Goal: Task Accomplishment & Management: Manage account settings

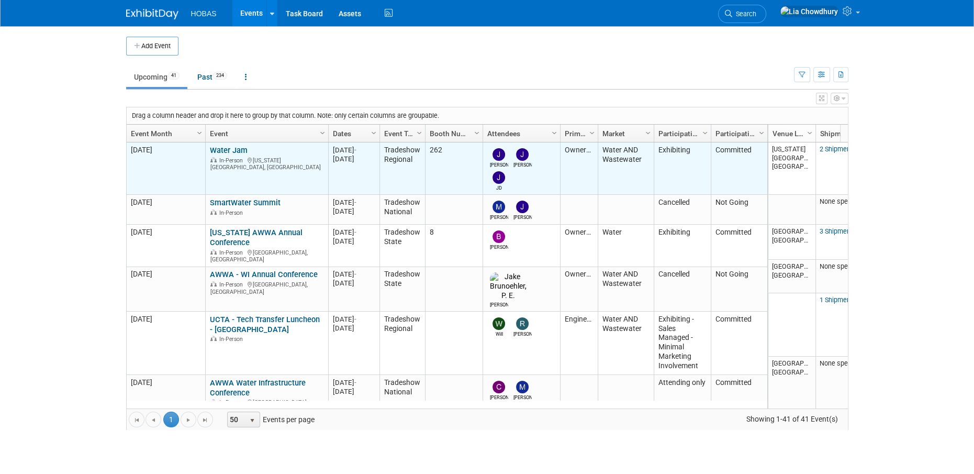
click at [228, 150] on link "Water Jam" at bounding box center [229, 150] width 38 height 9
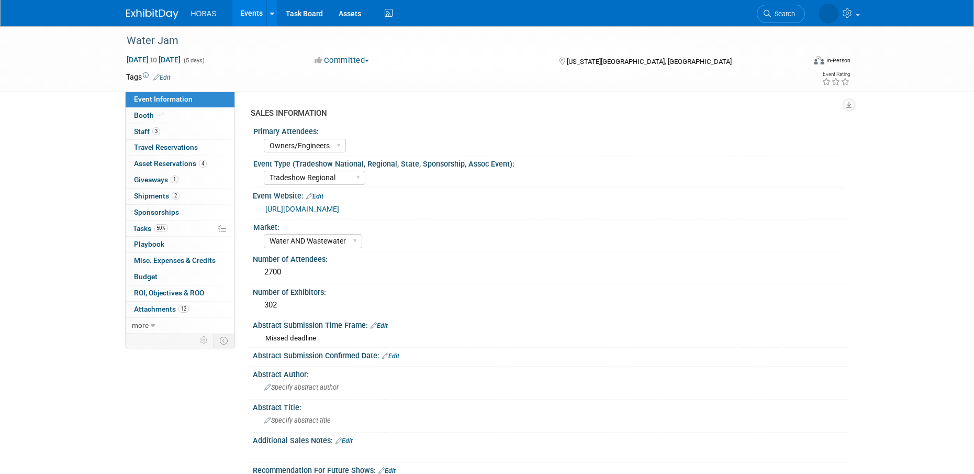
select select "Owners/Engineers"
select select "Tradeshow Regional"
select select "Water AND Wastewater"
select select "Exhibiting"
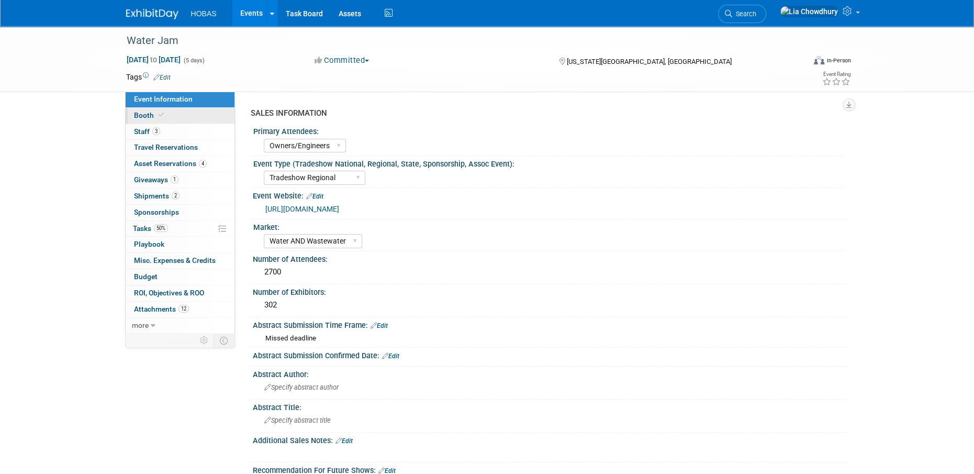
click at [147, 114] on span "Booth" at bounding box center [150, 115] width 32 height 8
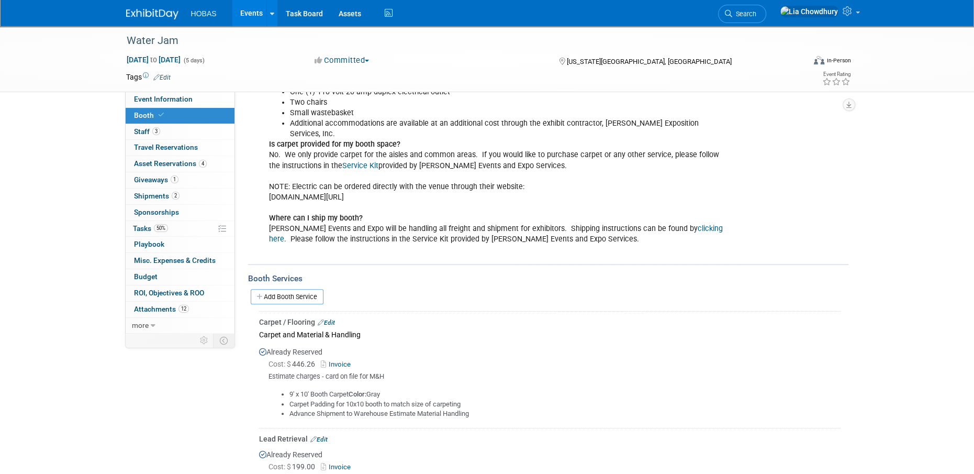
scroll to position [366, 0]
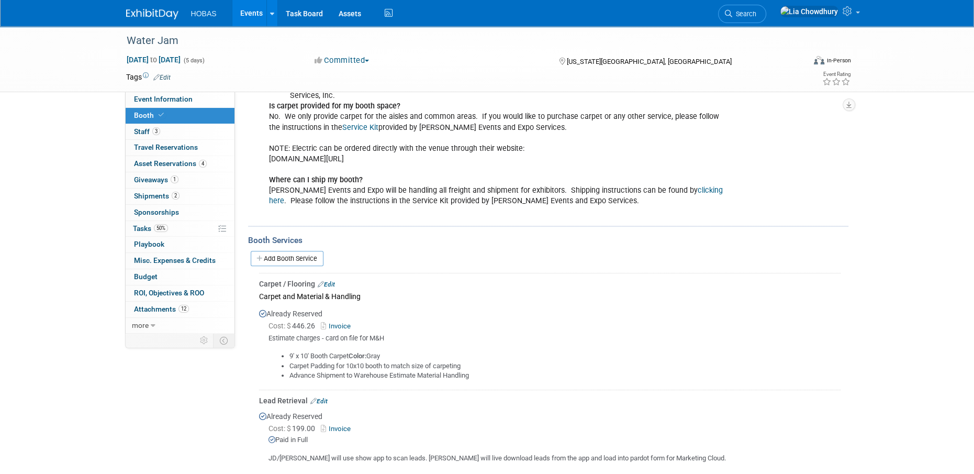
click at [328, 281] on link "Edit" at bounding box center [326, 284] width 17 height 7
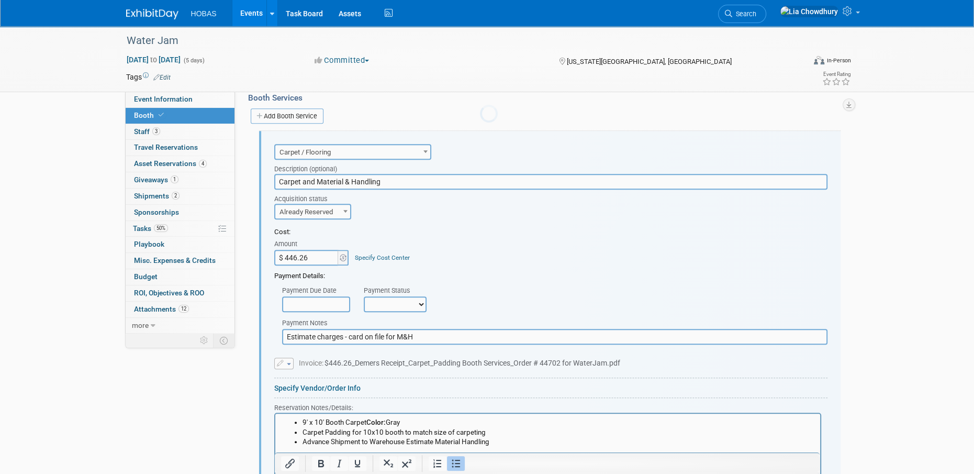
scroll to position [0, 0]
type input "$ 755.76"
drag, startPoint x: 437, startPoint y: 331, endPoint x: 200, endPoint y: 374, distance: 239.9
click at [200, 374] on div "Event Information Event Info Booth Booth 3 Staff 3 Staff 0 Travel Reservations …" at bounding box center [487, 169] width 738 height 1305
type input "Current charges updated 9/4"
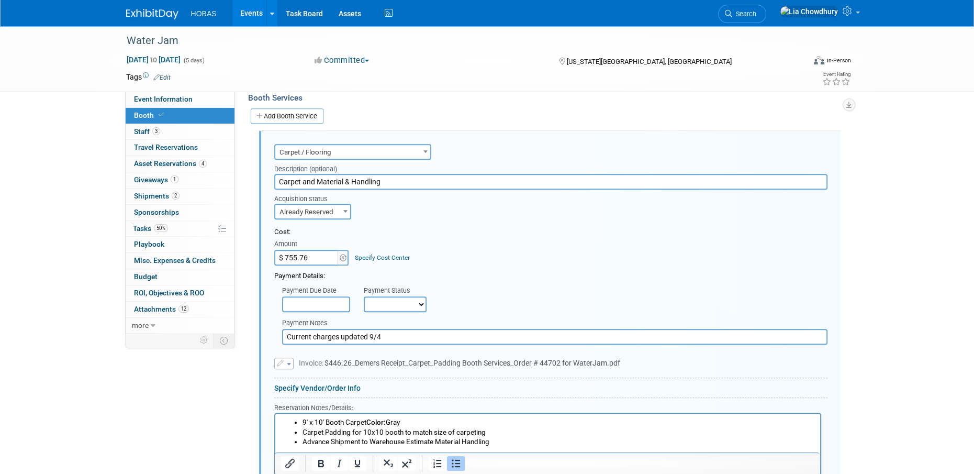
click at [288, 363] on span "button" at bounding box center [289, 364] width 4 height 2
click at [296, 372] on link "Replace with a new file" at bounding box center [327, 379] width 105 height 15
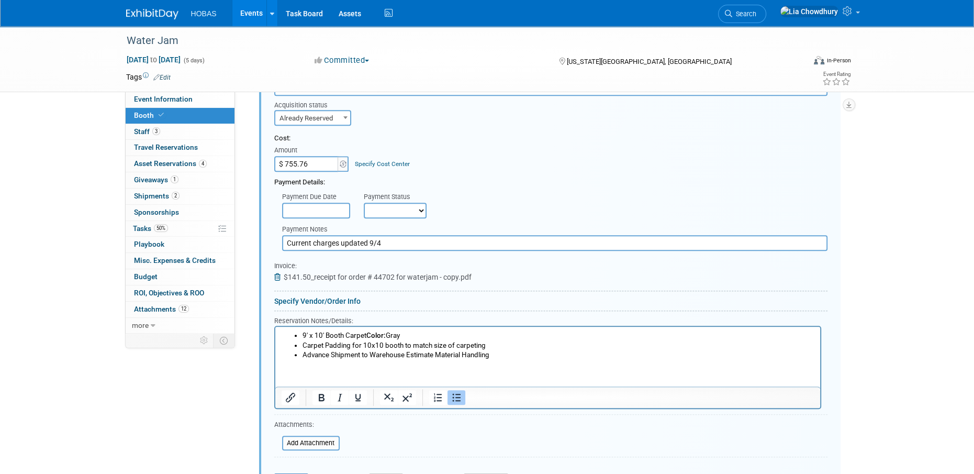
scroll to position [613, 0]
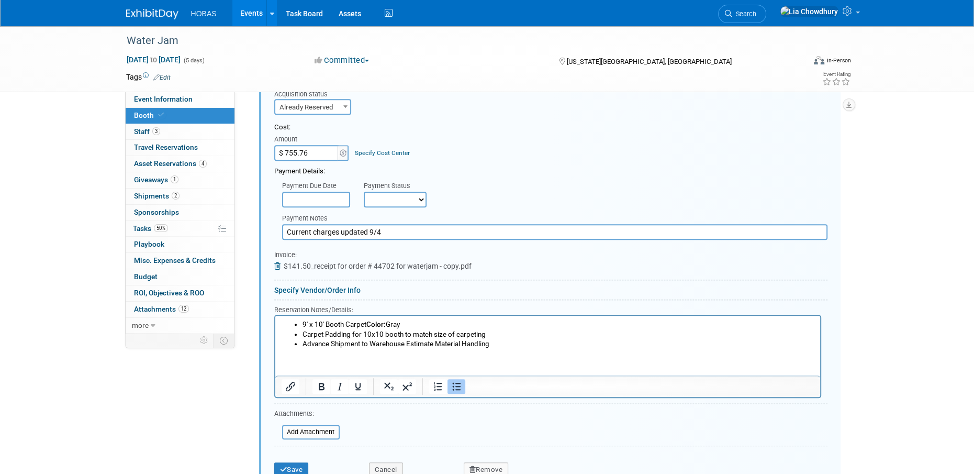
click at [291, 455] on div "Save" at bounding box center [313, 465] width 95 height 21
click at [291, 462] on button "Save" at bounding box center [291, 469] width 35 height 15
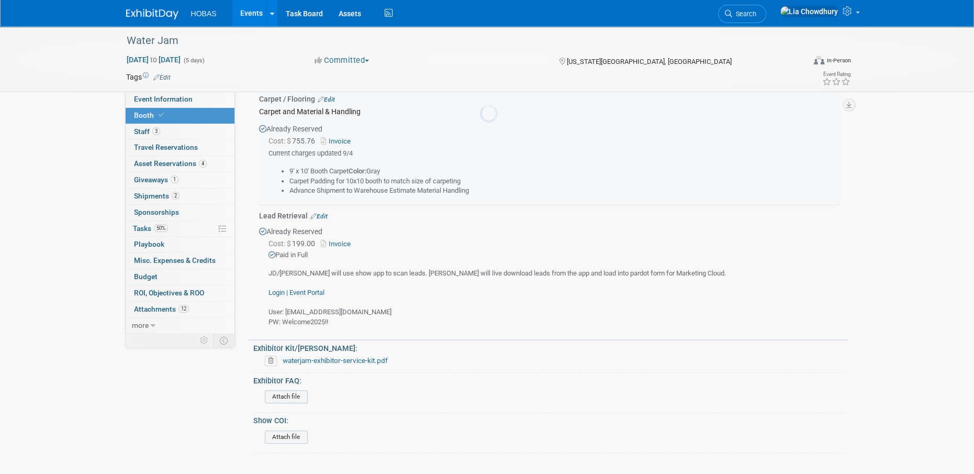
scroll to position [509, 0]
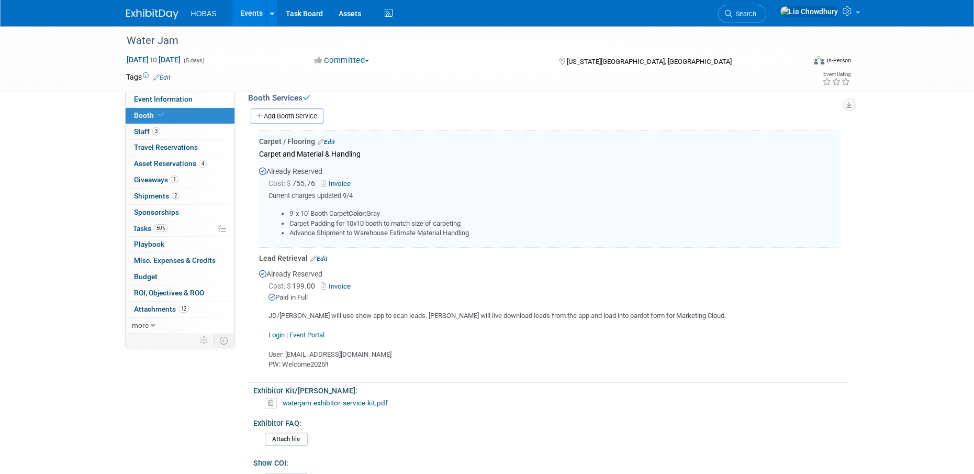
click at [335, 180] on link "Invoice" at bounding box center [338, 184] width 34 height 8
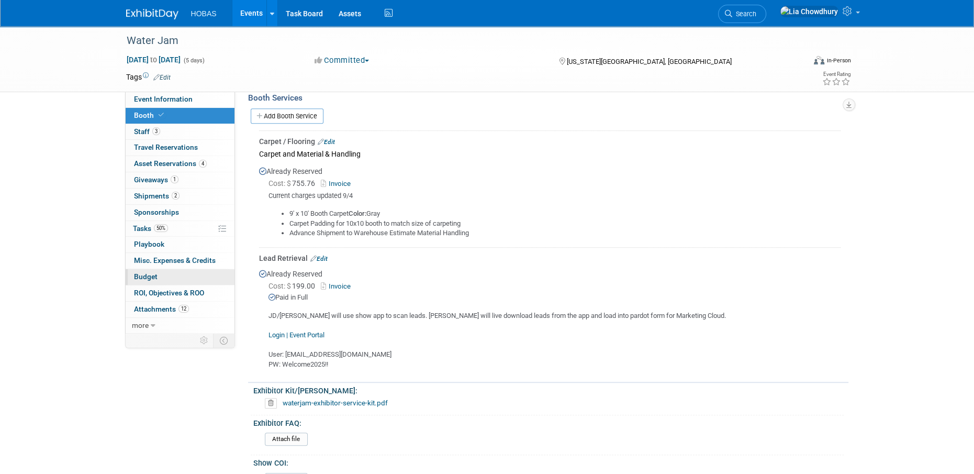
click at [144, 276] on span "Budget" at bounding box center [146, 276] width 24 height 8
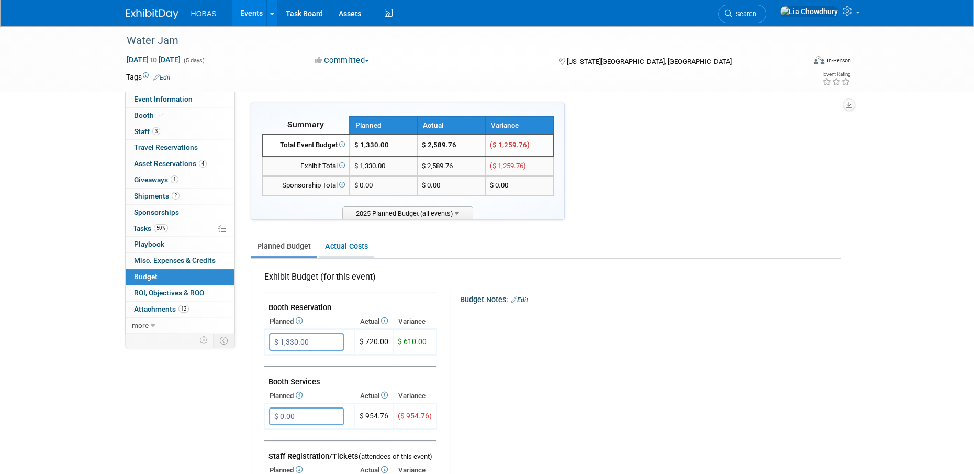
scroll to position [0, 0]
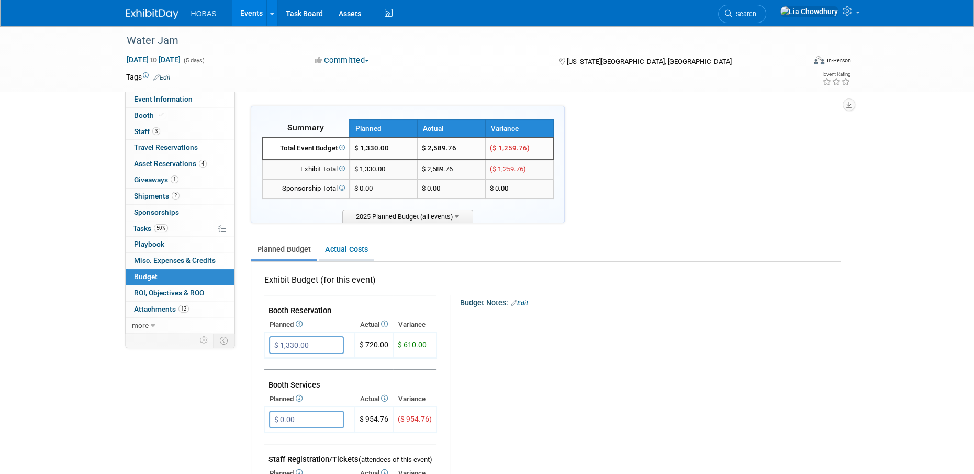
click at [363, 247] on link "Actual Costs" at bounding box center [346, 249] width 55 height 19
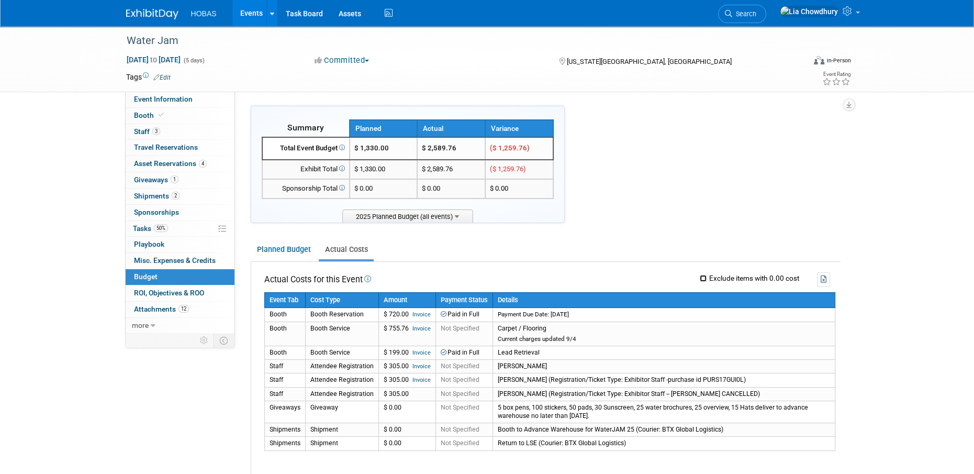
click at [704, 276] on input "Exclude items with 0.00 cost" at bounding box center [703, 278] width 7 height 7
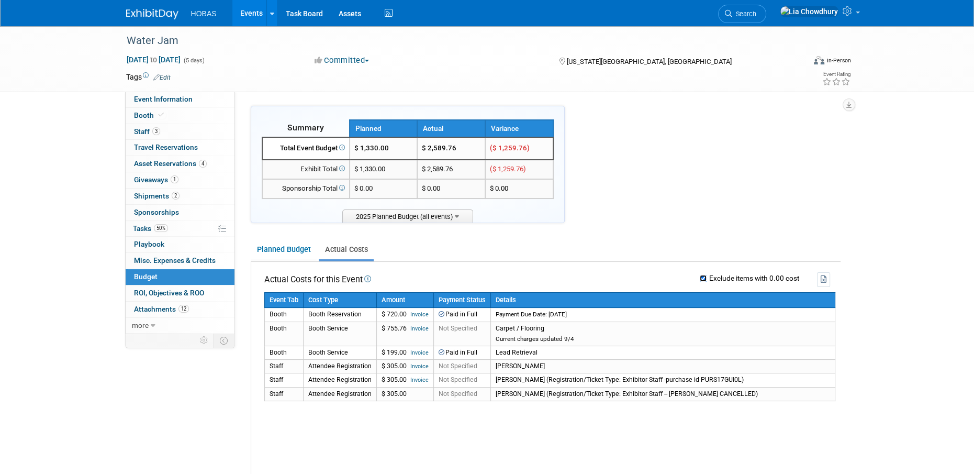
click at [704, 276] on input "Exclude items with 0.00 cost" at bounding box center [703, 278] width 7 height 7
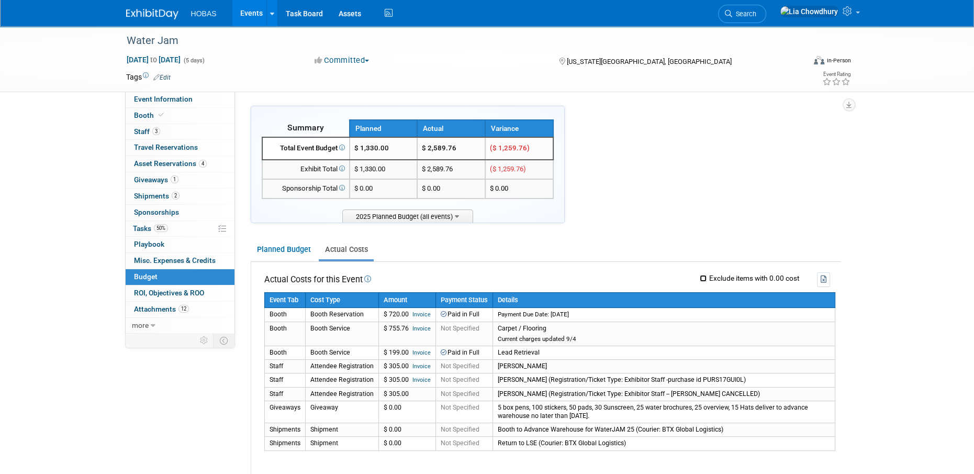
click at [704, 276] on input "Exclude items with 0.00 cost" at bounding box center [703, 278] width 7 height 7
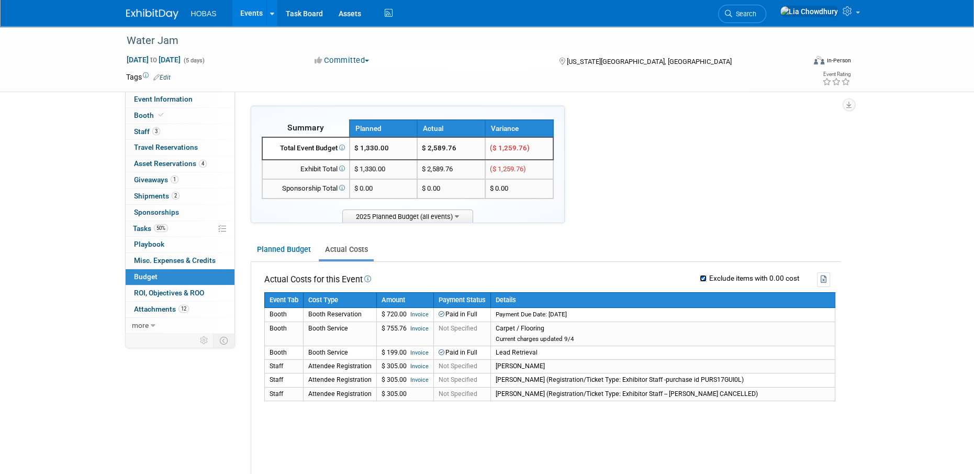
click at [704, 276] on input "Exclude items with 0.00 cost" at bounding box center [703, 278] width 7 height 7
checkbox input "false"
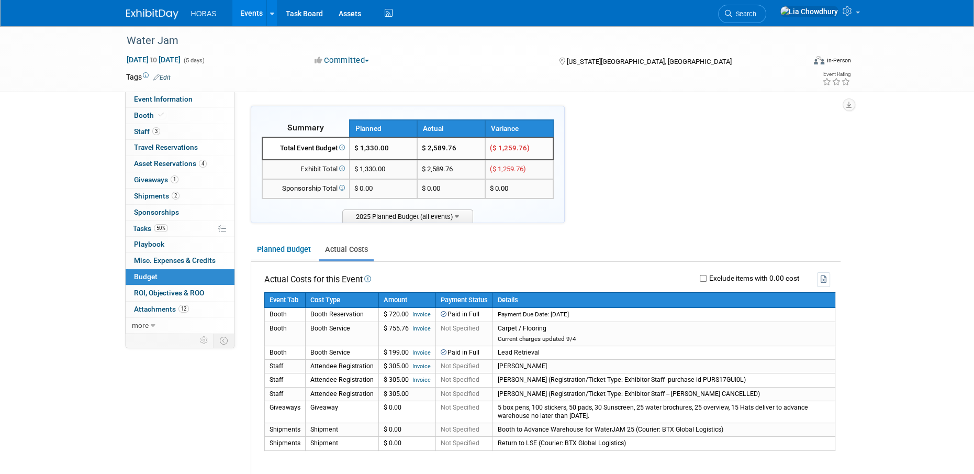
click at [53, 161] on div "Water Jam Sep 7, 2025 to Sep 11, 2025 (5 days) Sep 7, 2025 to Sep 11, 2025 Comm…" at bounding box center [487, 416] width 974 height 780
click at [883, 335] on div "Water Jam Sep 7, 2025 to Sep 11, 2025 (5 days) Sep 7, 2025 to Sep 11, 2025 Comm…" at bounding box center [487, 416] width 974 height 780
click at [245, 9] on link "Events" at bounding box center [251, 13] width 38 height 26
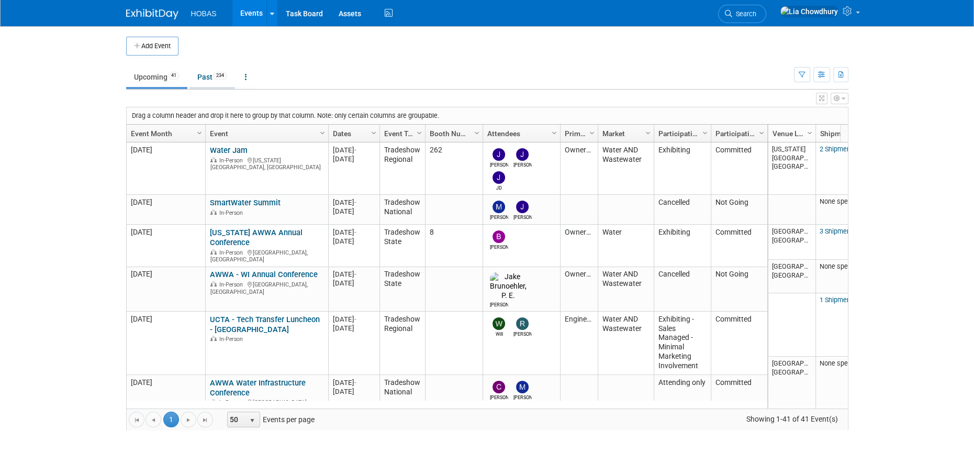
click at [210, 76] on link "Past 234" at bounding box center [212, 77] width 46 height 20
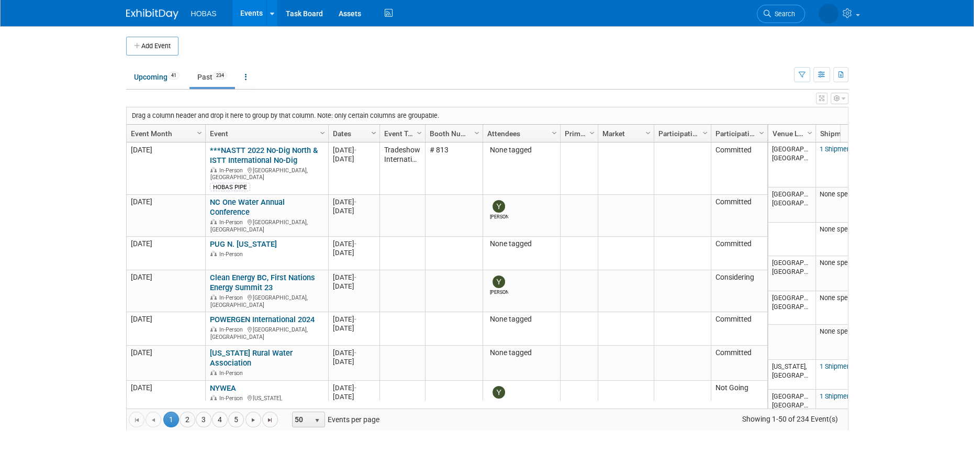
click at [373, 131] on span "Column Settings" at bounding box center [374, 133] width 8 height 8
click at [380, 167] on span at bounding box center [378, 165] width 8 height 8
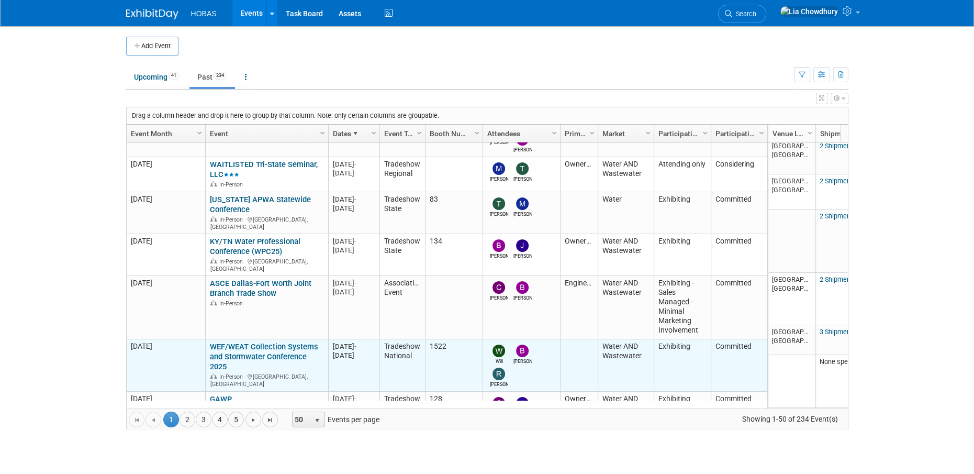
scroll to position [497, 0]
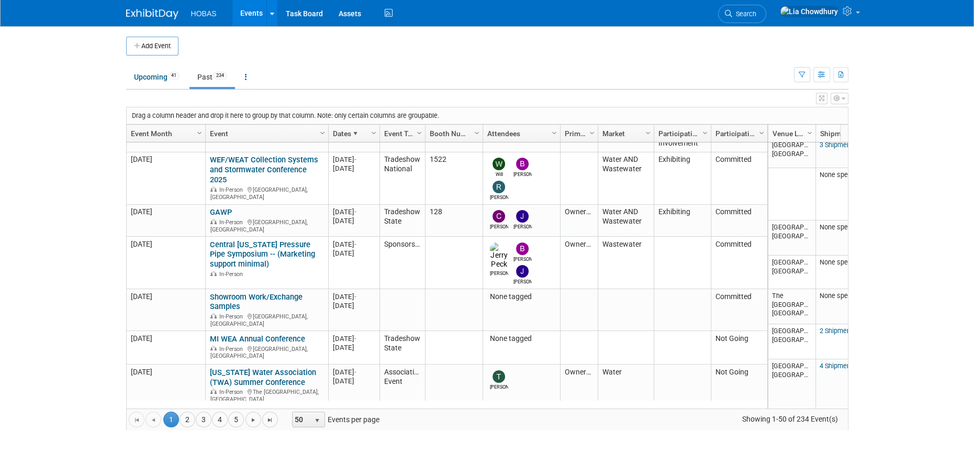
click at [269, 409] on link "TX APWA Annual Conference" at bounding box center [261, 418] width 102 height 19
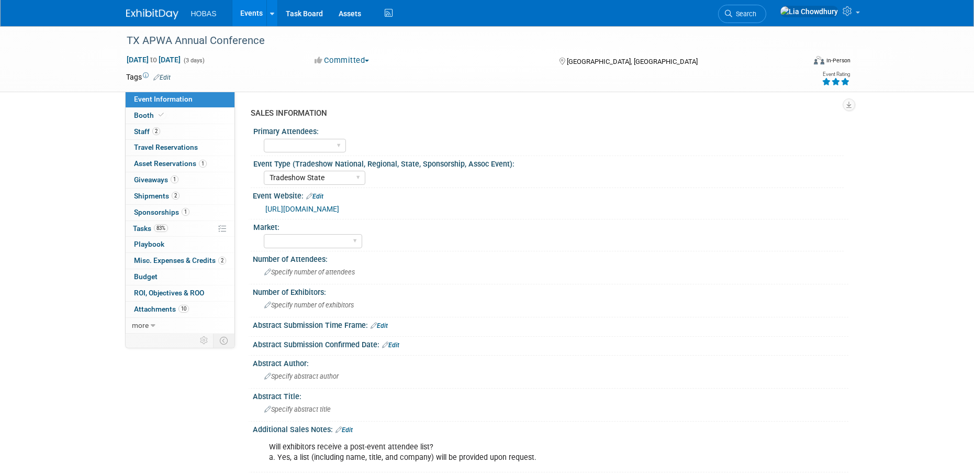
select select "Tradeshow State"
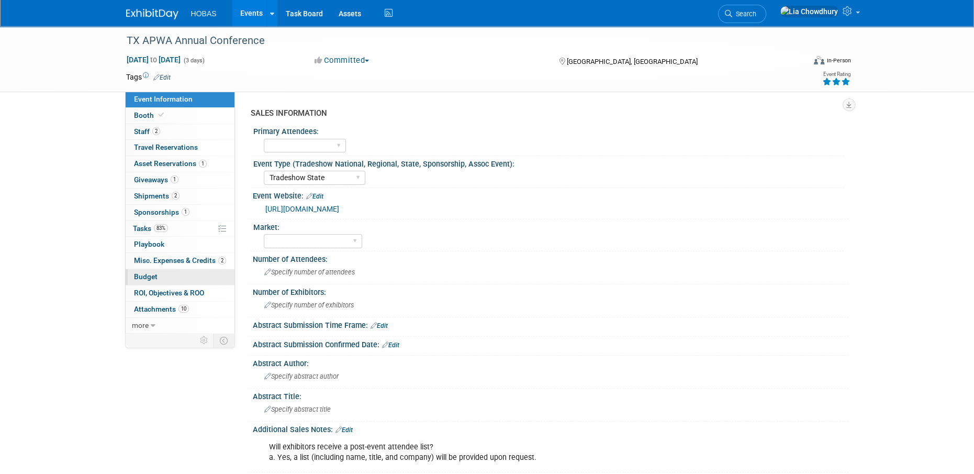
click at [149, 272] on link "Budget" at bounding box center [180, 277] width 109 height 16
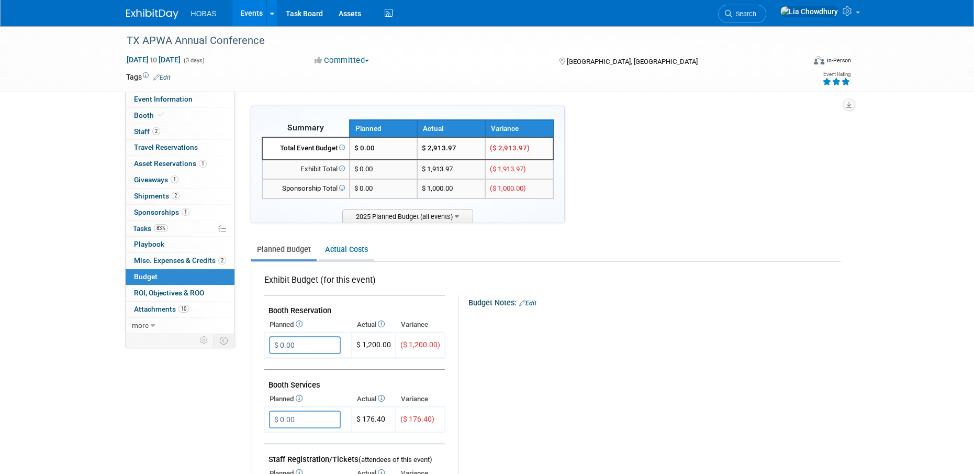
click at [339, 255] on link "Actual Costs" at bounding box center [346, 249] width 55 height 19
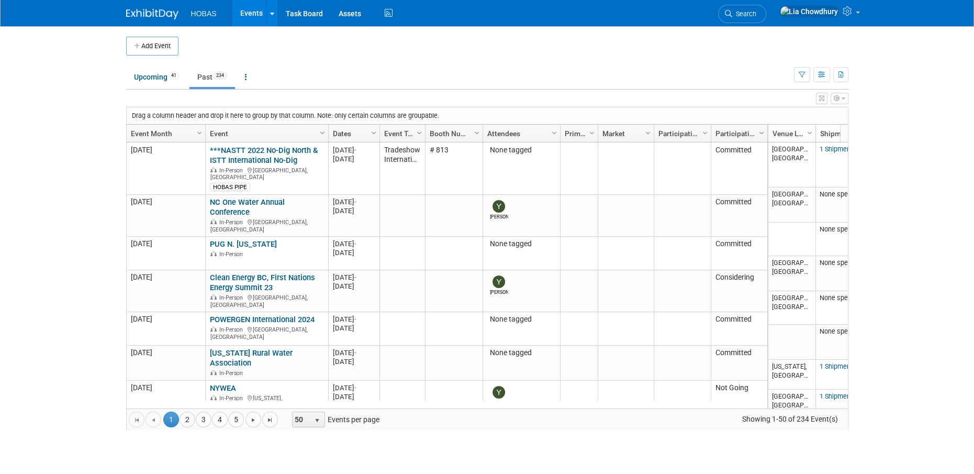
scroll to position [62, 0]
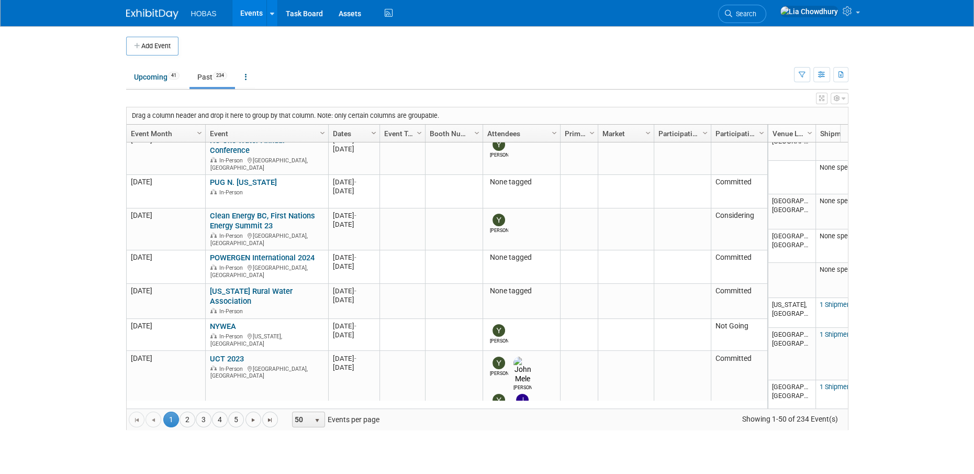
click at [371, 130] on span "Column Settings" at bounding box center [374, 133] width 8 height 8
click at [390, 162] on span "Sort Descending" at bounding box center [410, 164] width 84 height 16
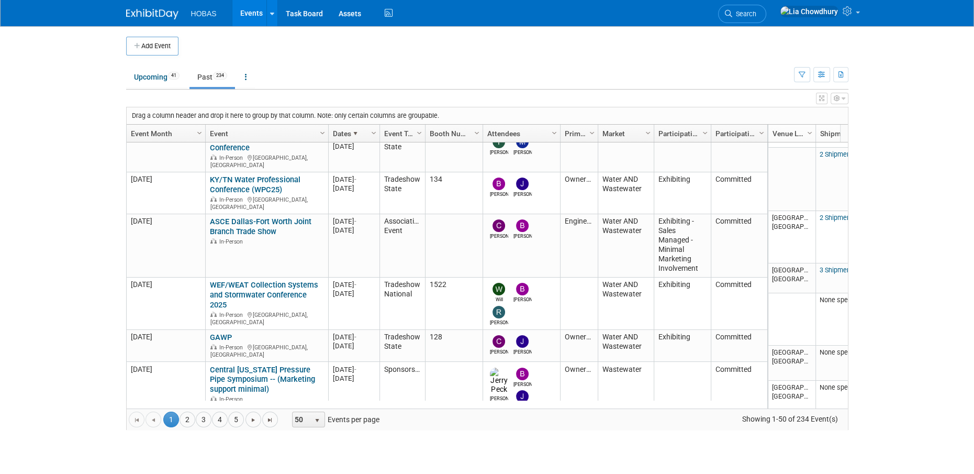
scroll to position [497, 0]
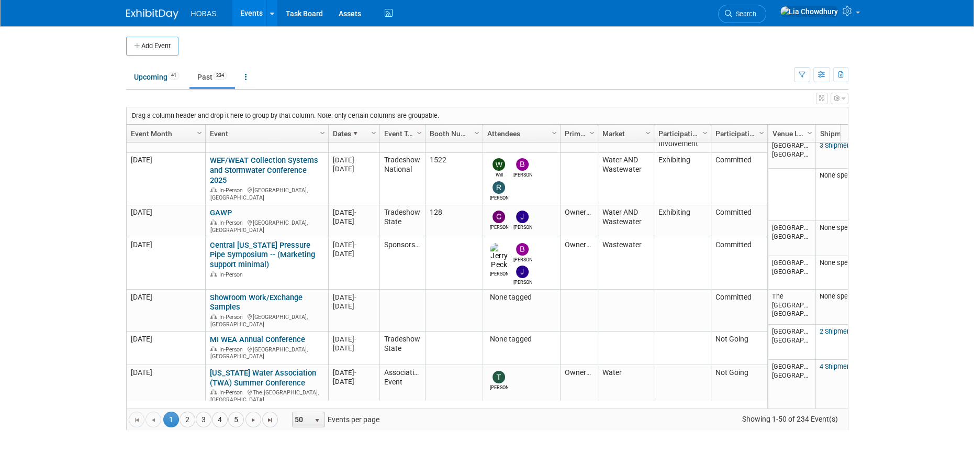
click at [231, 368] on link "[US_STATE] Water Association (TWA) Summer Conference" at bounding box center [263, 377] width 106 height 19
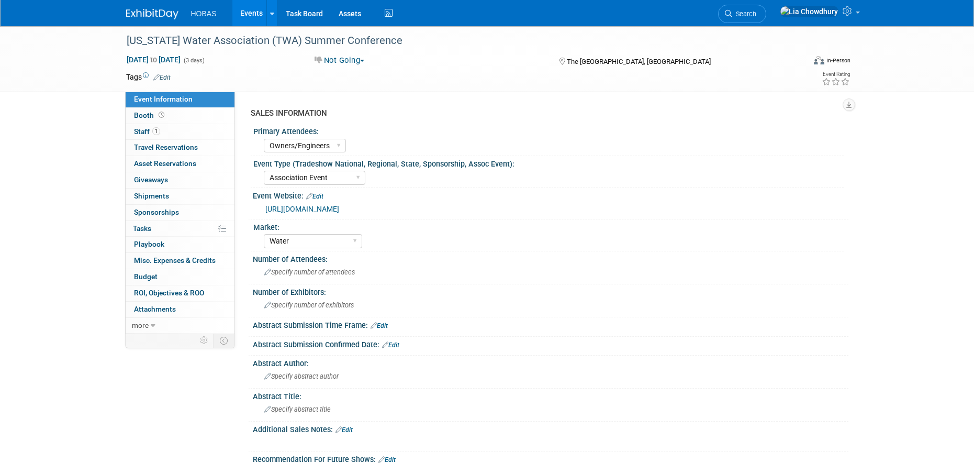
select select "Owners/Engineers"
select select "Association Event"
select select "Water"
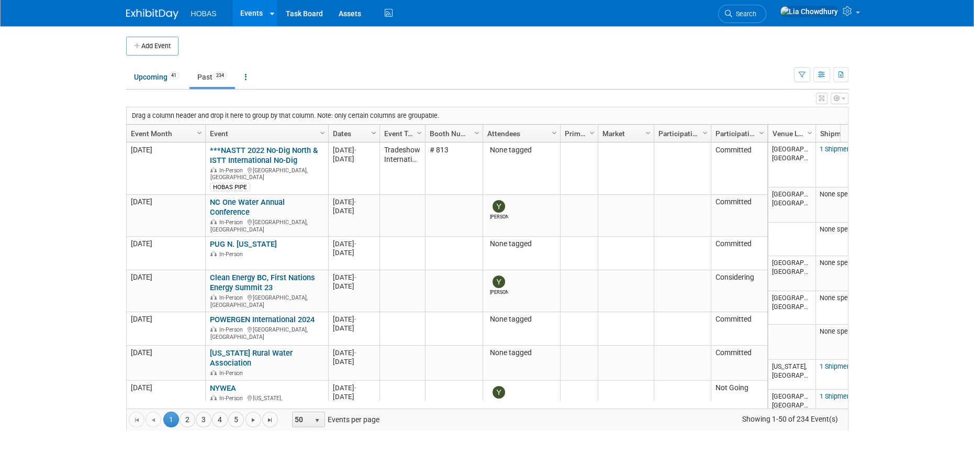
click at [372, 133] on span "Column Settings" at bounding box center [374, 133] width 8 height 8
click at [390, 161] on span "Sort Descending" at bounding box center [410, 164] width 84 height 16
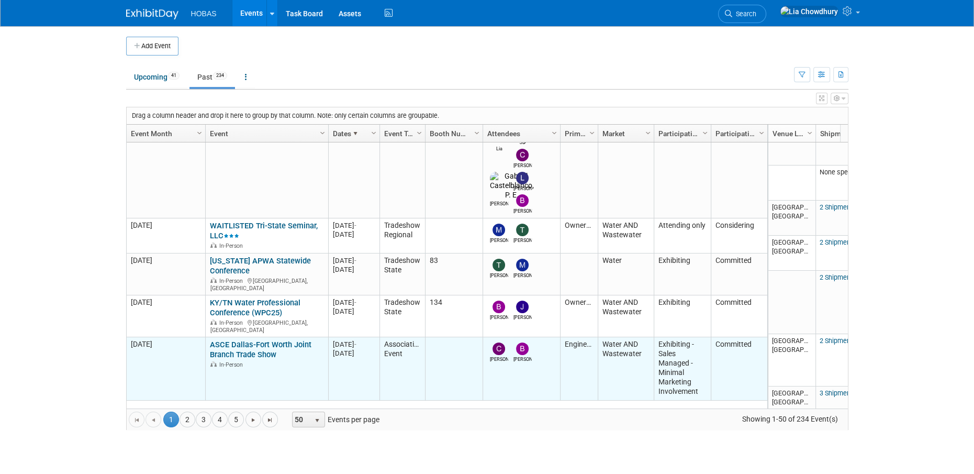
scroll to position [311, 0]
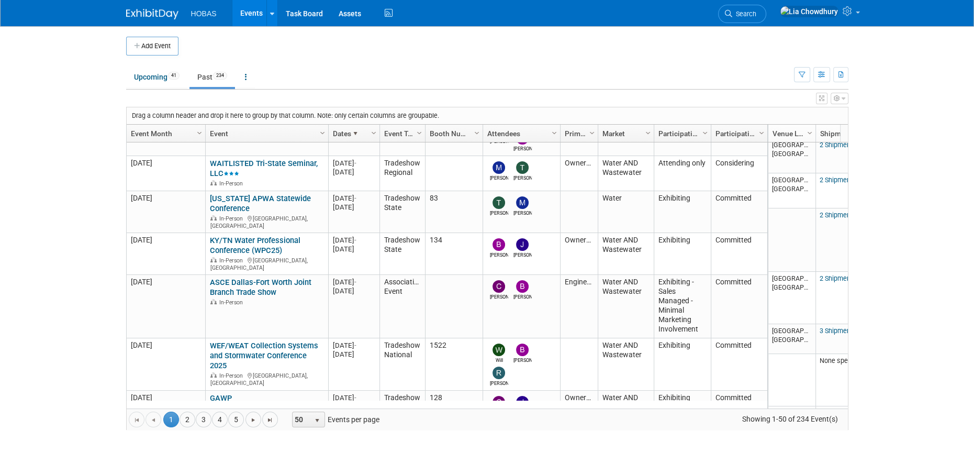
click at [246, 426] on link "Central Mississippi Pressure Pipe Symposium -- (Marketing support minimal)" at bounding box center [262, 440] width 105 height 29
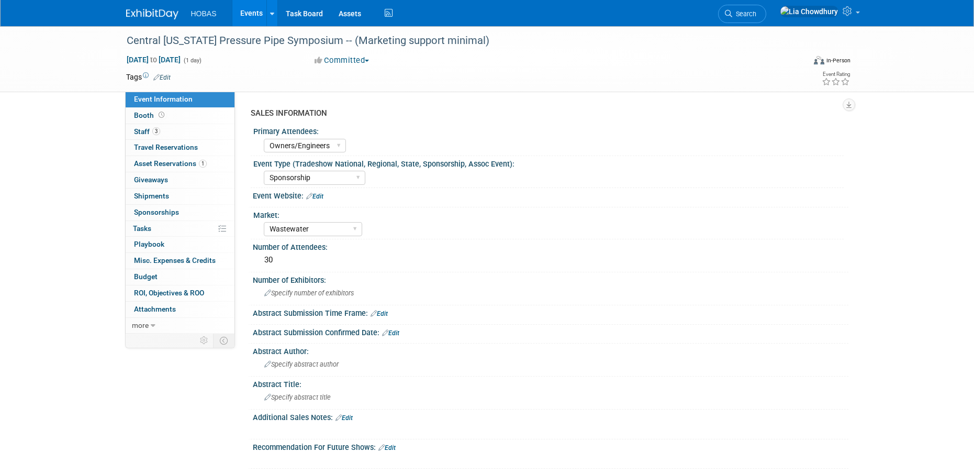
select select "Owners/Engineers"
select select "Sponsorship"
select select "Wastewater"
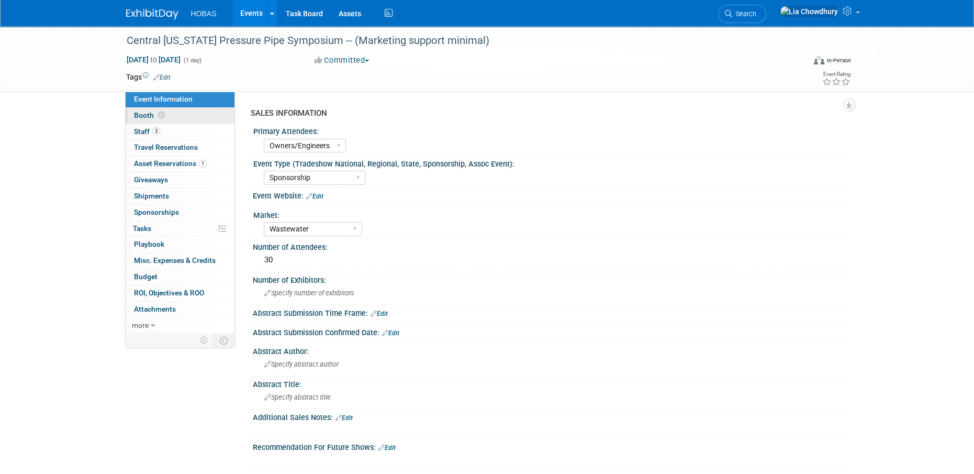
click at [152, 117] on span "Booth" at bounding box center [150, 115] width 32 height 8
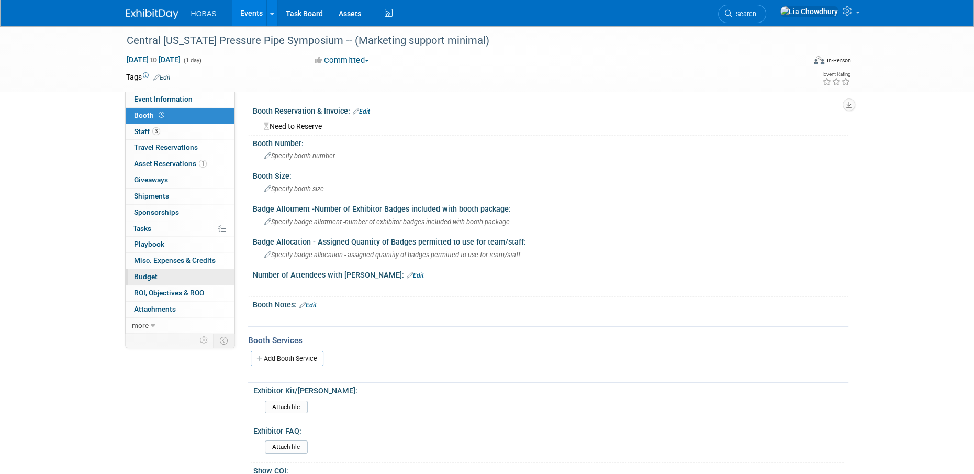
click at [141, 273] on span "Budget" at bounding box center [146, 276] width 24 height 8
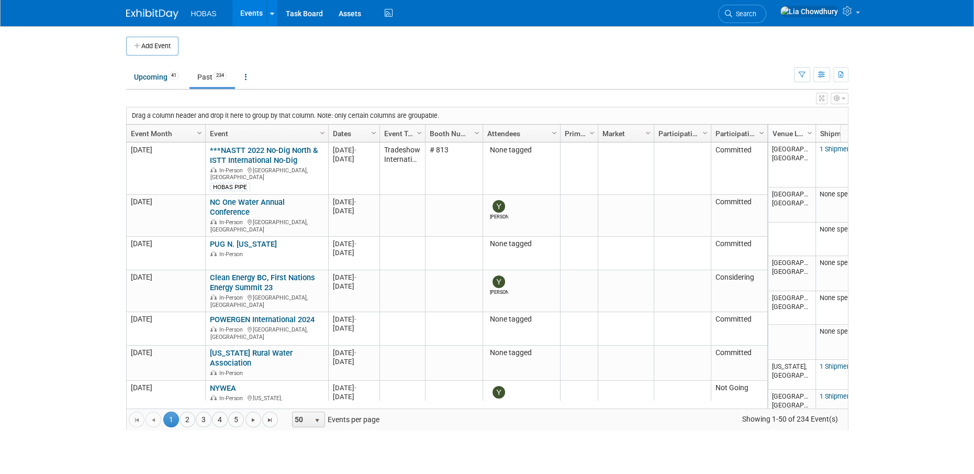
click at [206, 74] on link "Past 234" at bounding box center [212, 77] width 46 height 20
click at [253, 77] on link at bounding box center [246, 77] width 18 height 20
click at [199, 71] on link "Past 234" at bounding box center [212, 77] width 46 height 20
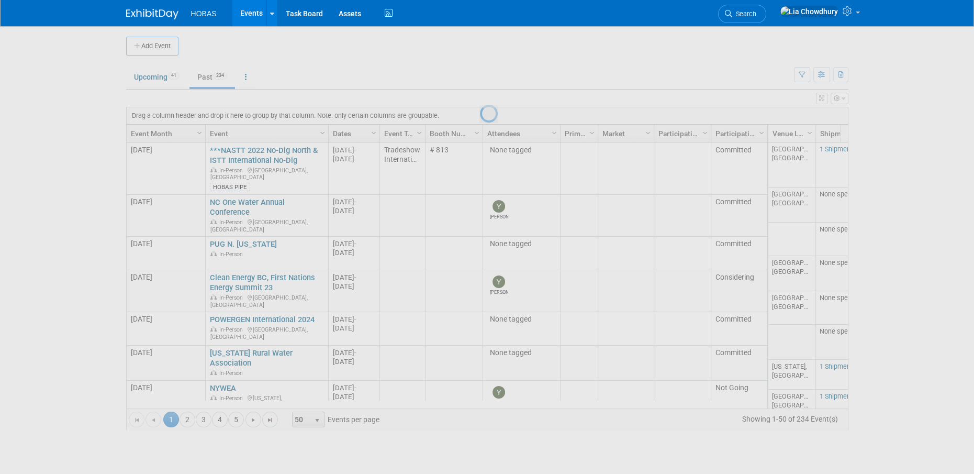
click at [480, 79] on div at bounding box center [487, 237] width 15 height 474
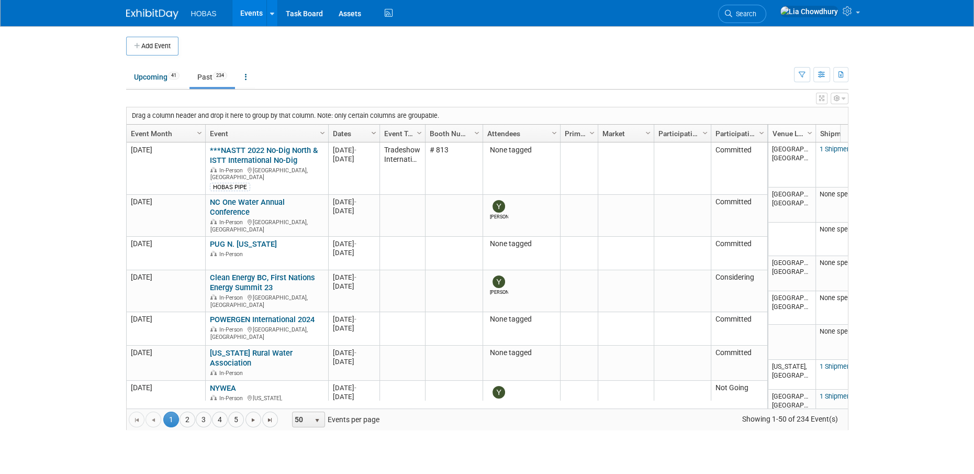
click at [373, 132] on span "Column Settings" at bounding box center [374, 133] width 8 height 8
click at [386, 160] on span "Sort Descending" at bounding box center [410, 164] width 84 height 16
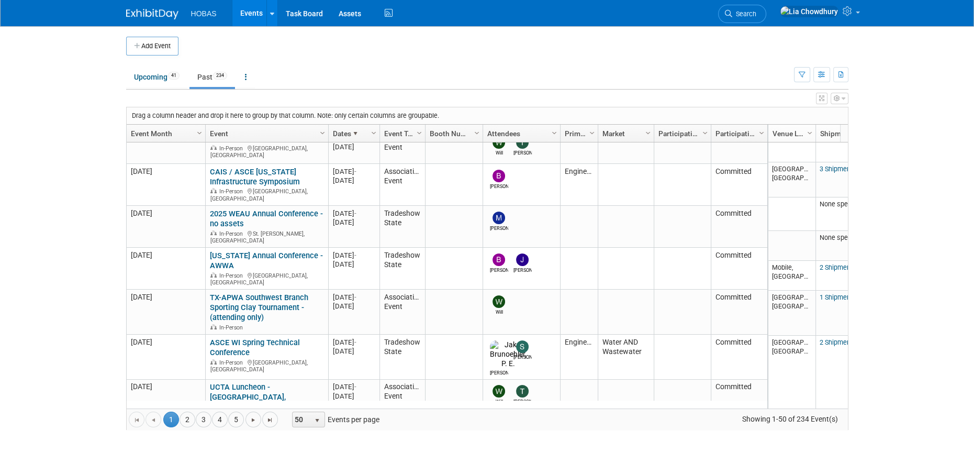
scroll to position [2038, 0]
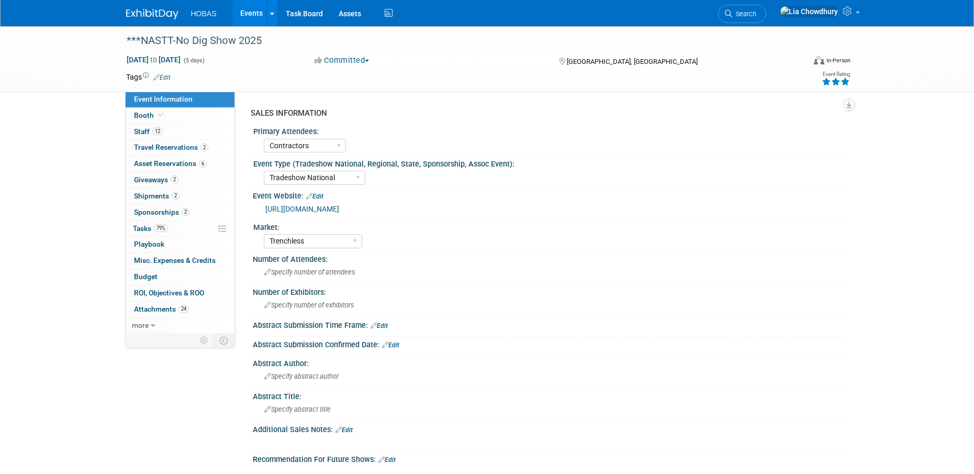
select select "Contractors"
select select "Tradeshow National"
select select "Trenchless"
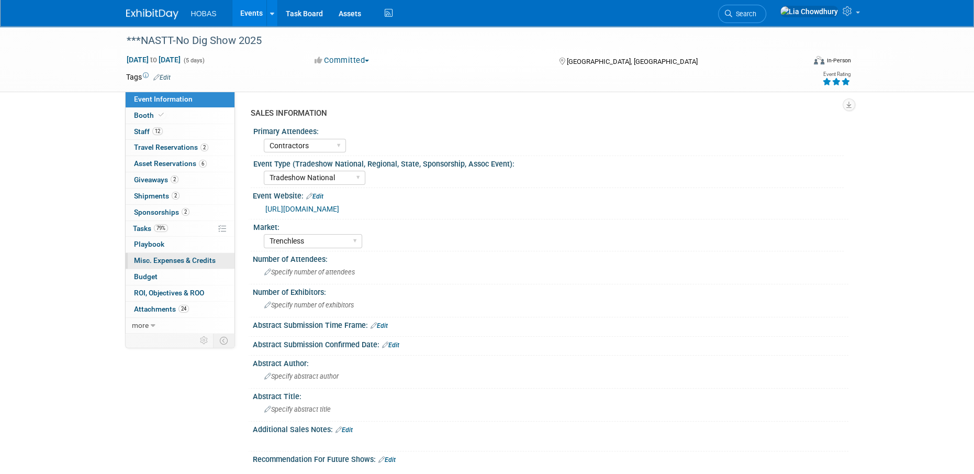
click at [149, 259] on span "Misc. Expenses & Credits 0" at bounding box center [175, 260] width 82 height 8
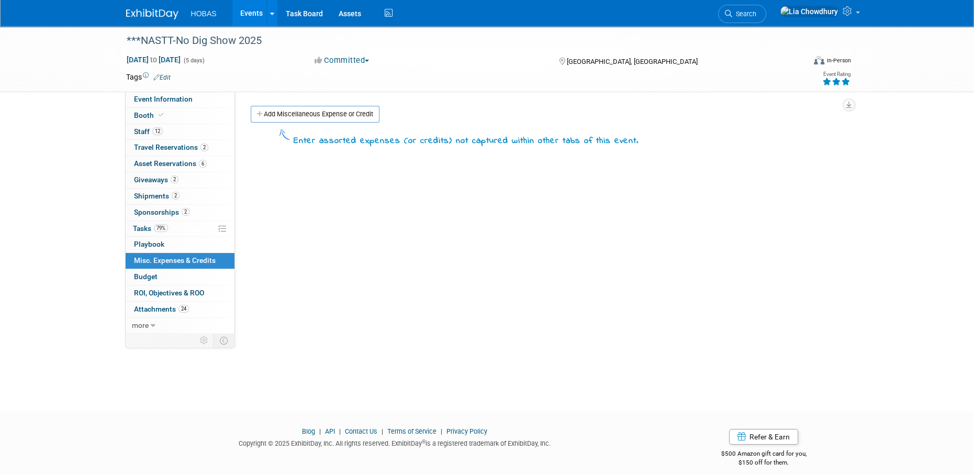
click at [286, 108] on link "Add Miscellaneous Expense or Credit" at bounding box center [315, 114] width 129 height 17
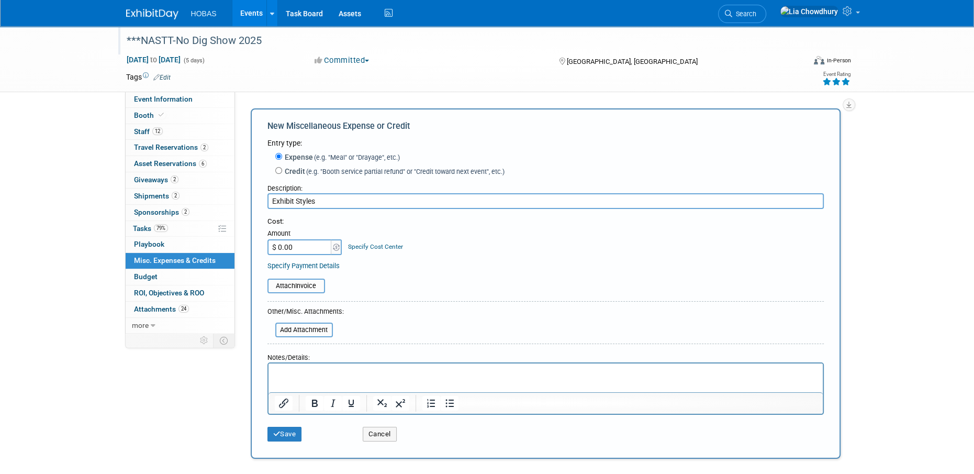
type input "Exhibit Styles"
click at [330, 240] on input "$ 0.00" at bounding box center [299, 247] width 65 height 16
paste input "17,463.28"
type input "$ 17,463.28"
click at [302, 290] on input "file" at bounding box center [261, 285] width 125 height 13
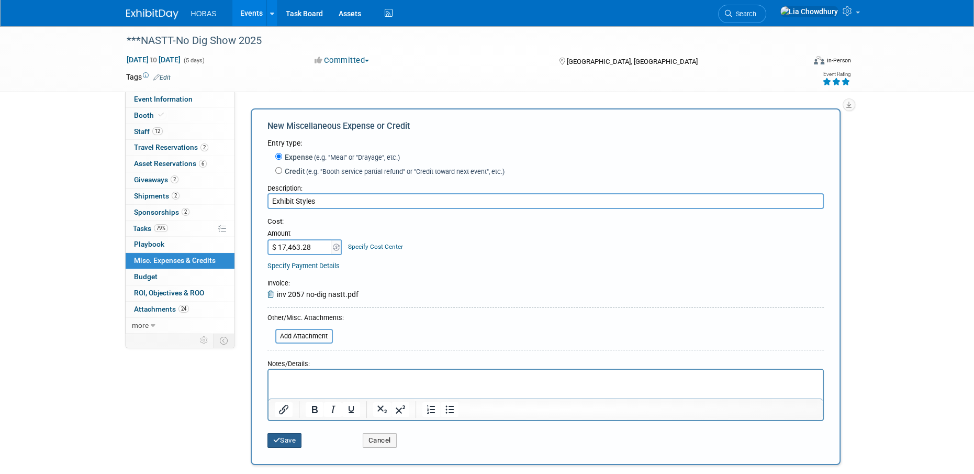
click at [274, 439] on icon "submit" at bounding box center [276, 440] width 7 height 7
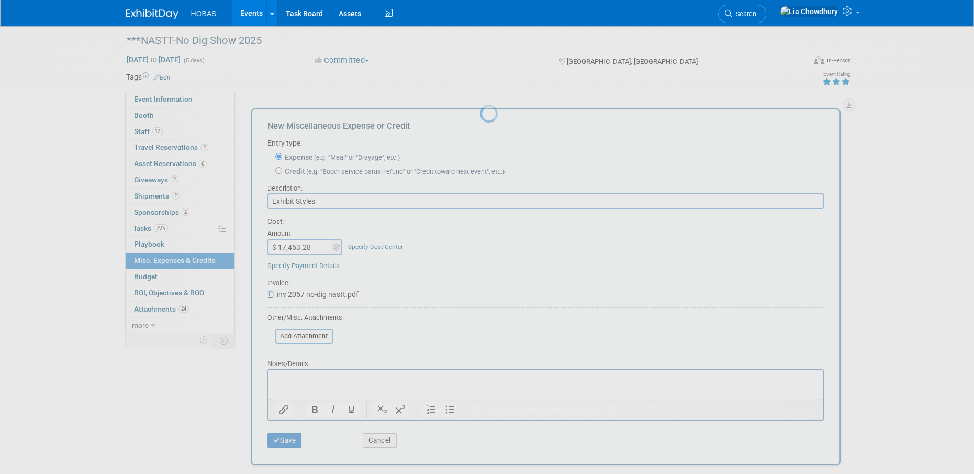
scroll to position [10, 0]
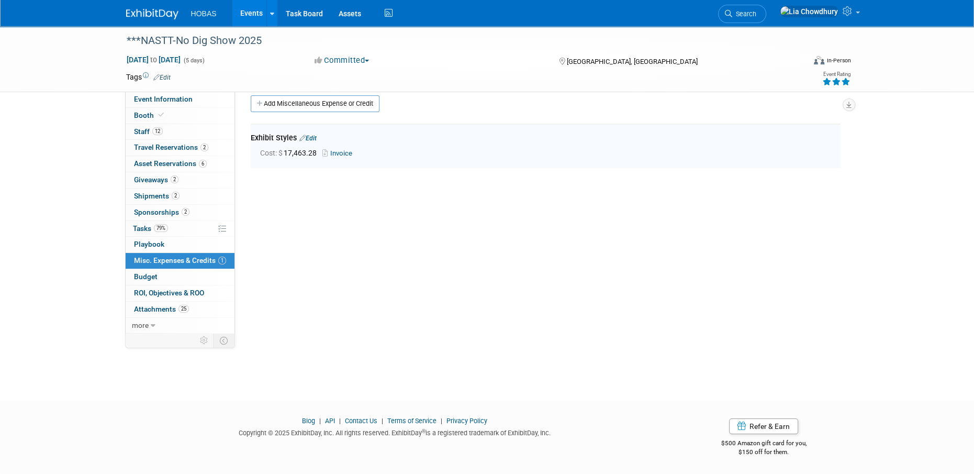
click at [342, 148] on div "Cost: $ 17,463.28 Invoice" at bounding box center [550, 153] width 580 height 11
click at [342, 153] on link "Invoice" at bounding box center [339, 153] width 34 height 8
click at [144, 273] on span "Budget" at bounding box center [146, 276] width 24 height 8
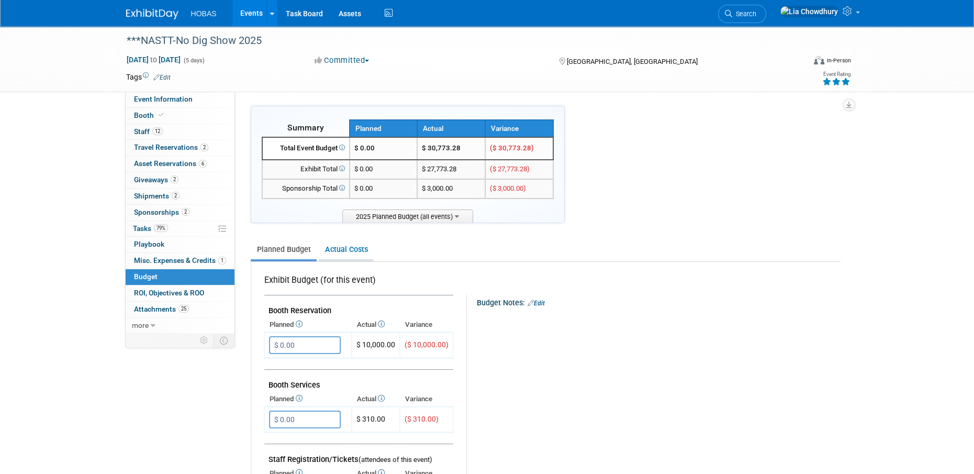
click at [348, 248] on link "Actual Costs" at bounding box center [346, 249] width 55 height 19
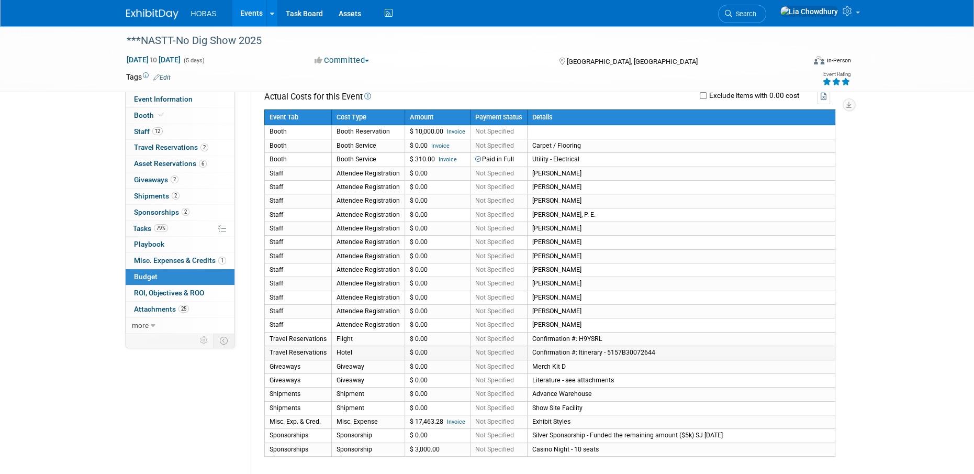
scroll to position [157, 0]
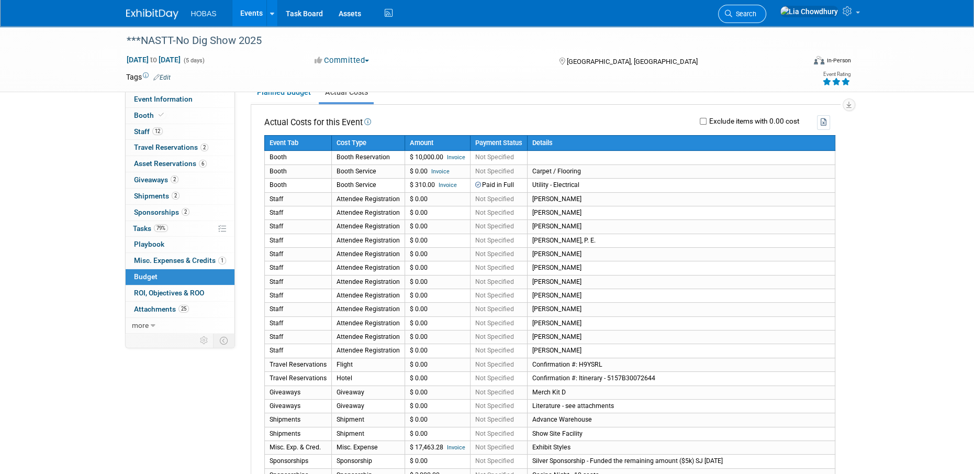
click at [756, 15] on span "Search" at bounding box center [744, 14] width 24 height 8
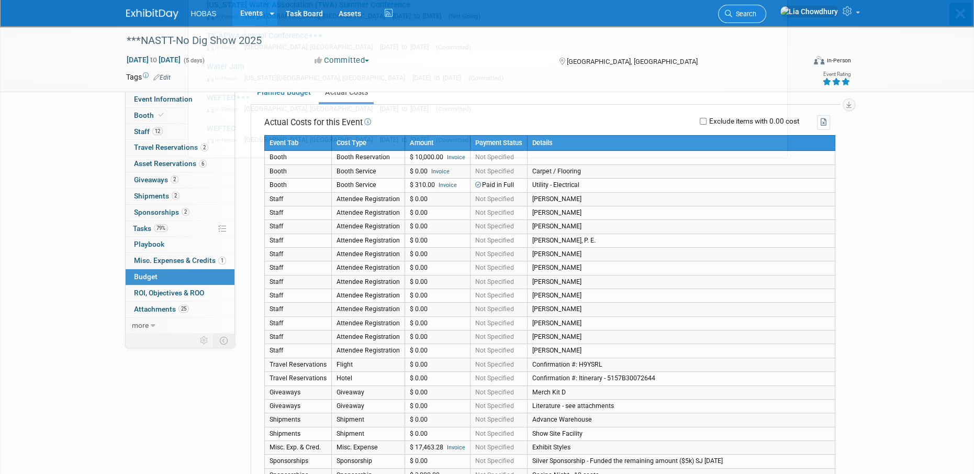
scroll to position [0, 0]
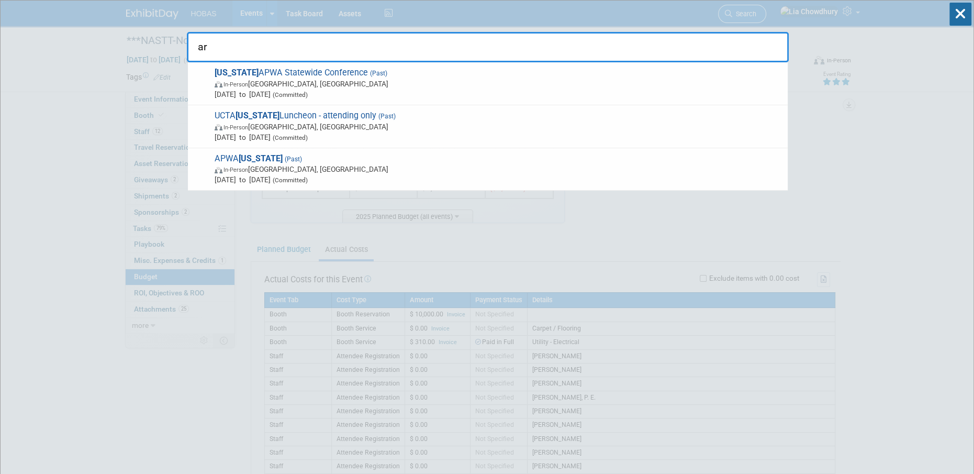
type input "a"
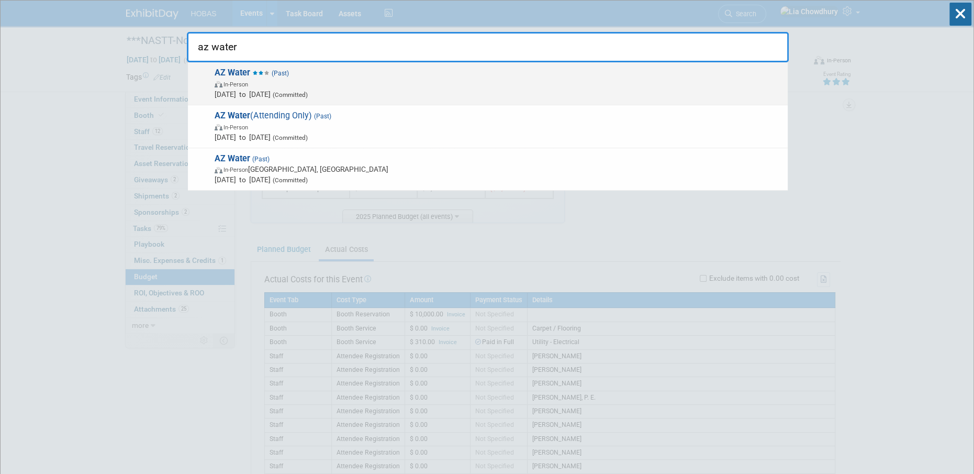
type input "az water"
click at [221, 72] on strong "AZ Water" at bounding box center [233, 73] width 36 height 10
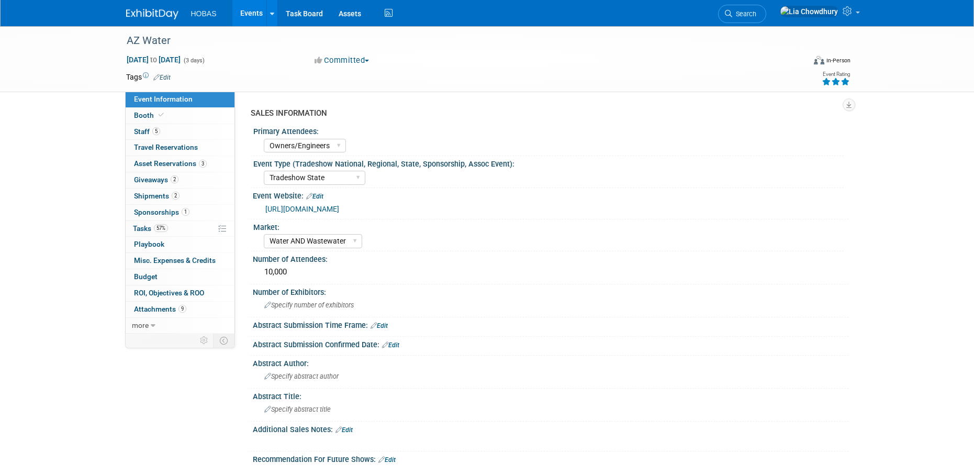
select select "Owners/Engineers"
select select "Tradeshow State"
select select "Water AND Wastewater"
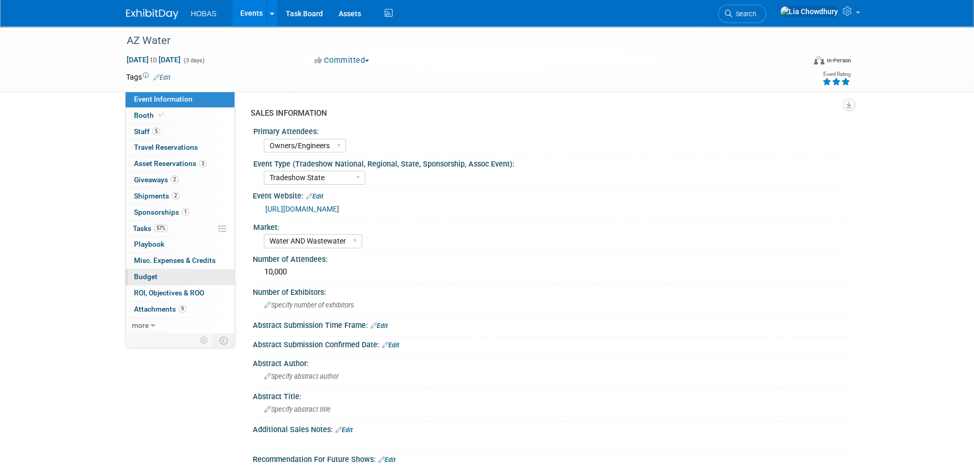
click at [153, 272] on link "Budget" at bounding box center [180, 277] width 109 height 16
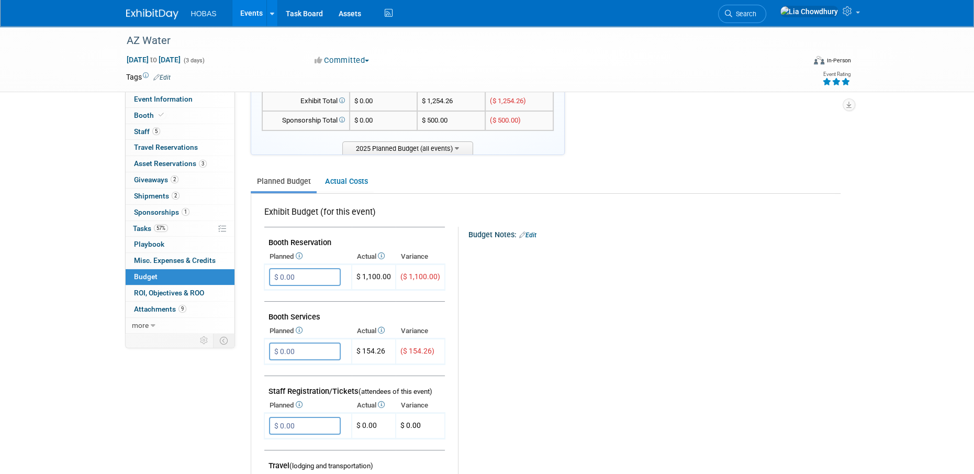
scroll to position [105, 0]
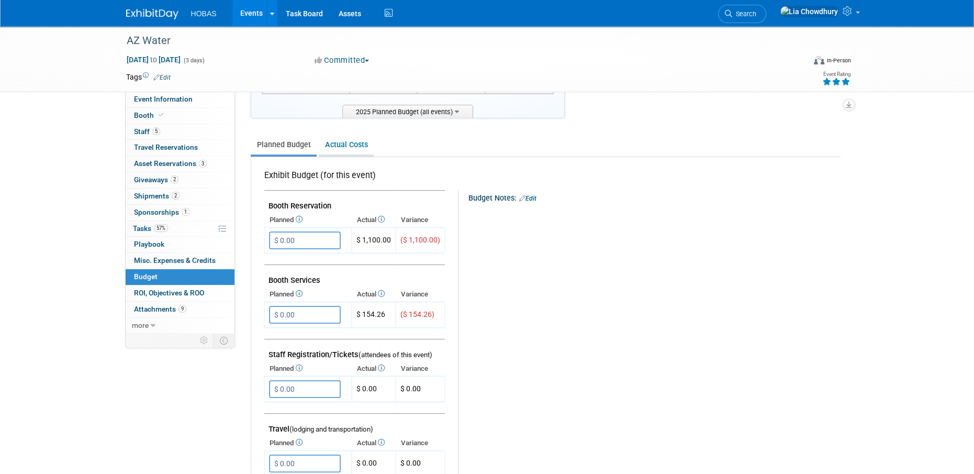
click at [344, 143] on link "Actual Costs" at bounding box center [346, 144] width 55 height 19
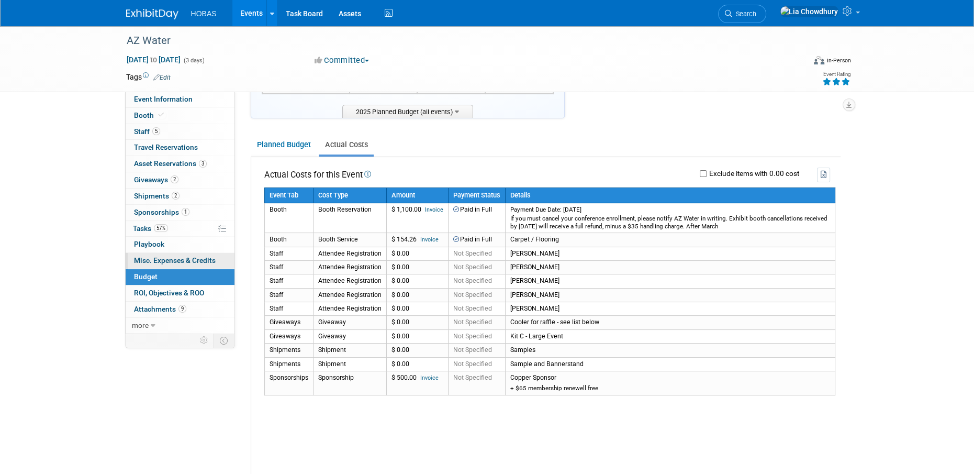
click at [149, 258] on span "Misc. Expenses & Credits 0" at bounding box center [175, 260] width 82 height 8
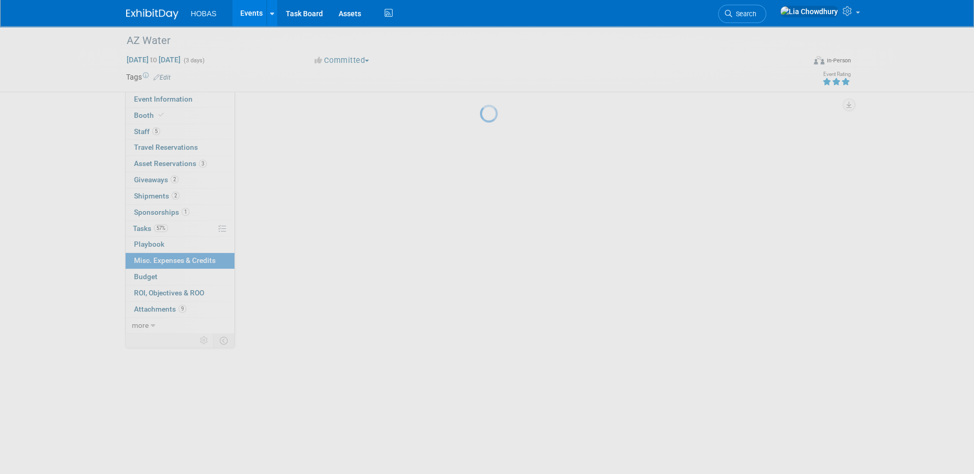
scroll to position [0, 0]
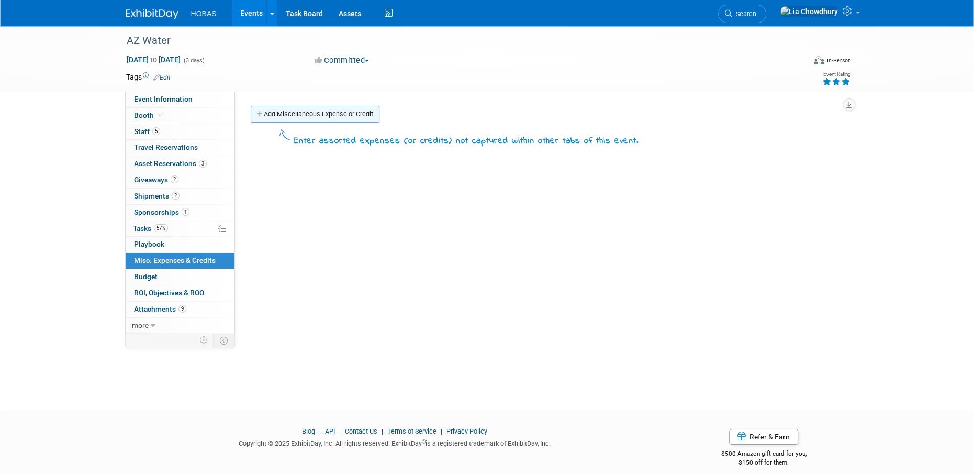
click at [303, 114] on link "Add Miscellaneous Expense or Credit" at bounding box center [315, 114] width 129 height 17
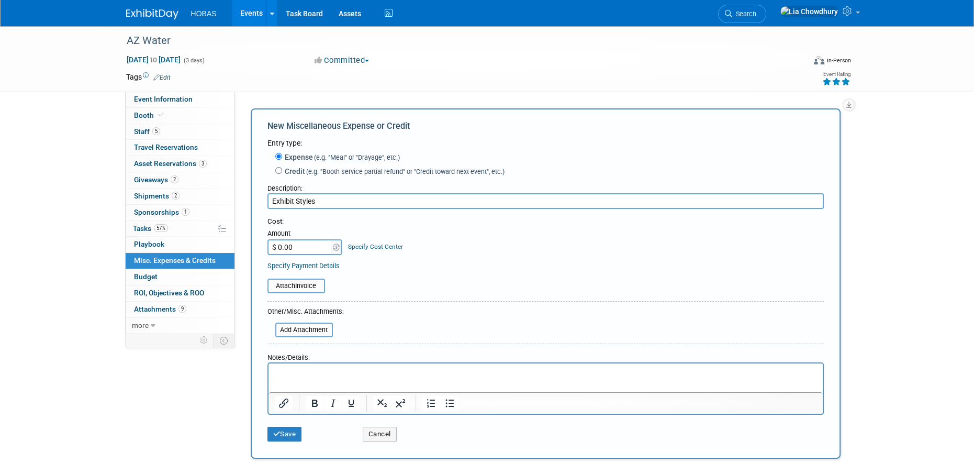
type input "Exhibit Styles"
click at [297, 239] on input "$ 0.00" at bounding box center [299, 247] width 65 height 16
paste input "8,669"
type input "$ 8,669.00"
click at [296, 283] on input "file" at bounding box center [261, 285] width 125 height 13
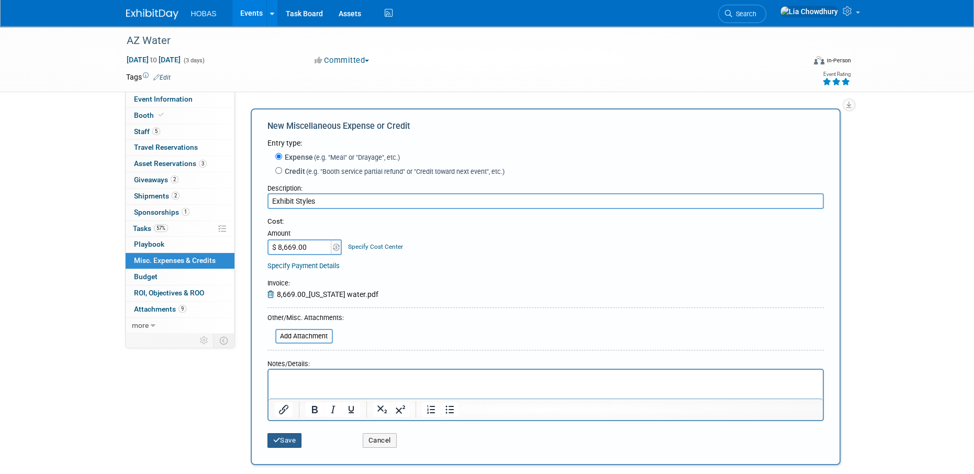
click at [295, 435] on button "Save" at bounding box center [284, 440] width 35 height 15
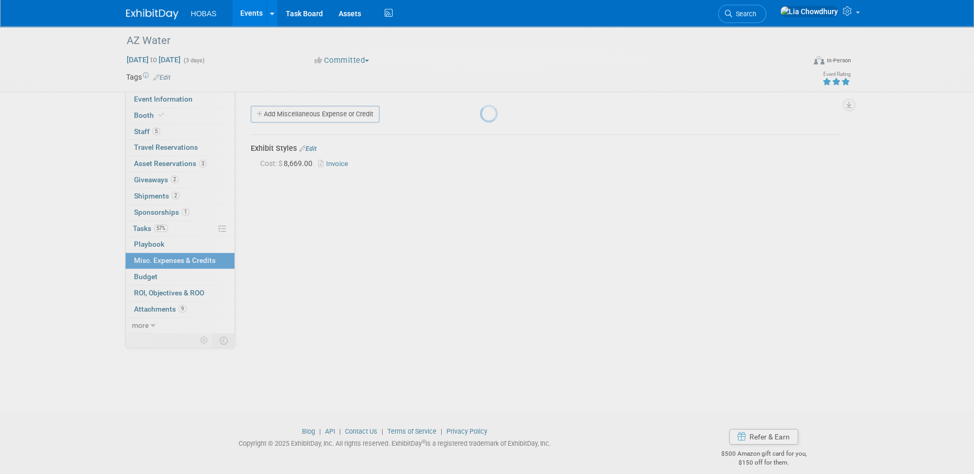
scroll to position [10, 0]
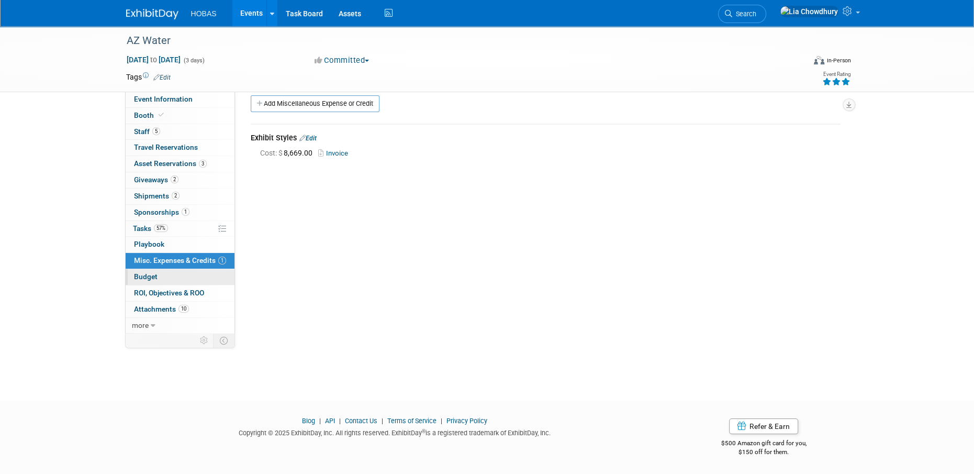
click at [147, 271] on link "Budget" at bounding box center [180, 277] width 109 height 16
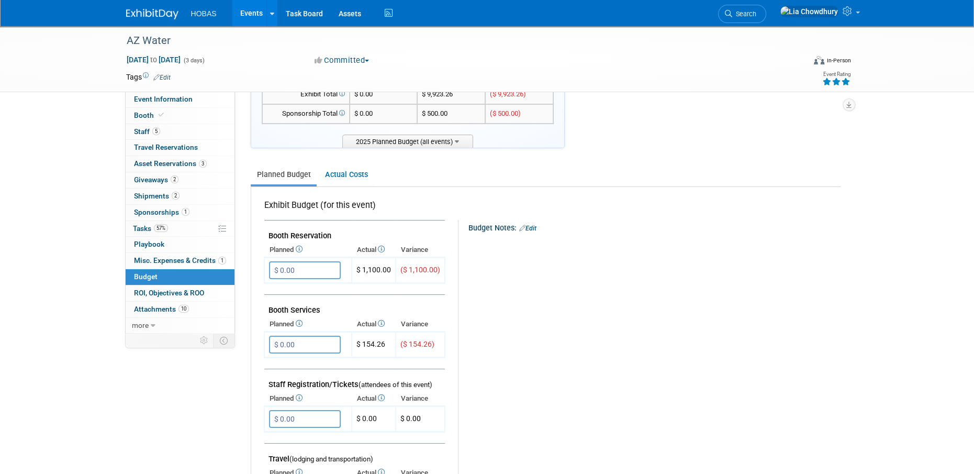
scroll to position [0, 0]
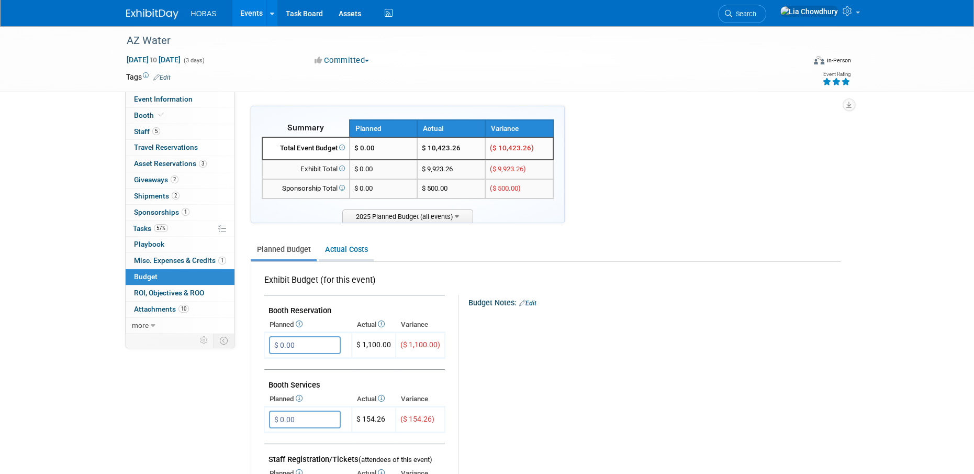
click at [350, 253] on link "Actual Costs" at bounding box center [346, 249] width 55 height 19
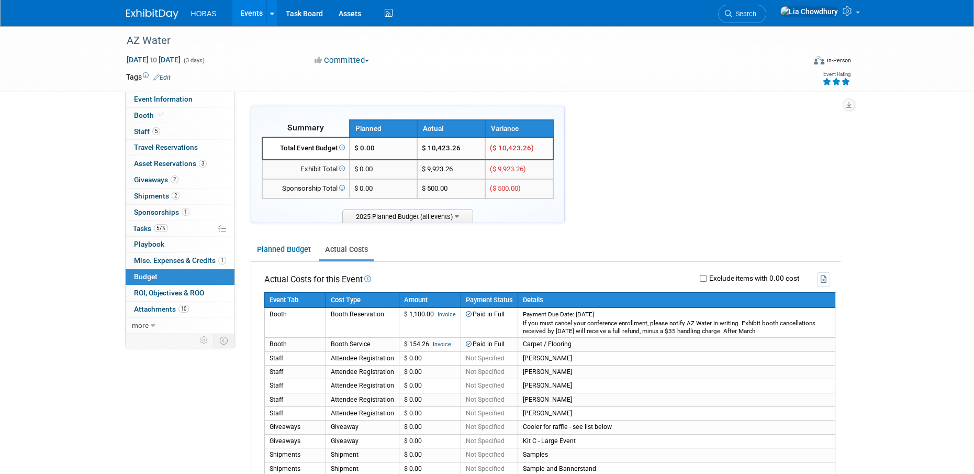
click at [703, 274] on div "Exclude items with 0.00 cost" at bounding box center [606, 279] width 449 height 14
click at [701, 282] on div "Exclude items with 0.00 cost" at bounding box center [606, 279] width 449 height 14
click at [700, 279] on input "Exclude items with 0.00 cost" at bounding box center [703, 278] width 7 height 7
checkbox input "true"
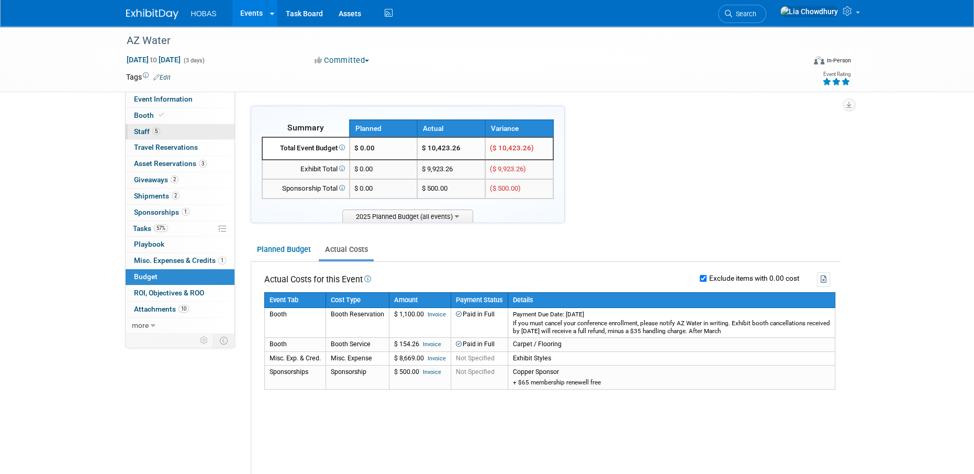
click at [146, 125] on link "5 Staff 5" at bounding box center [180, 132] width 109 height 16
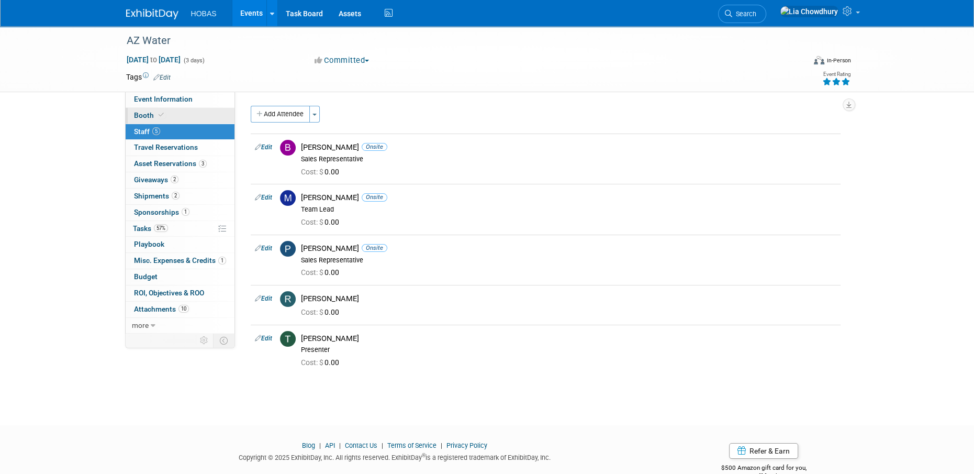
click at [146, 117] on span "Booth" at bounding box center [150, 115] width 32 height 8
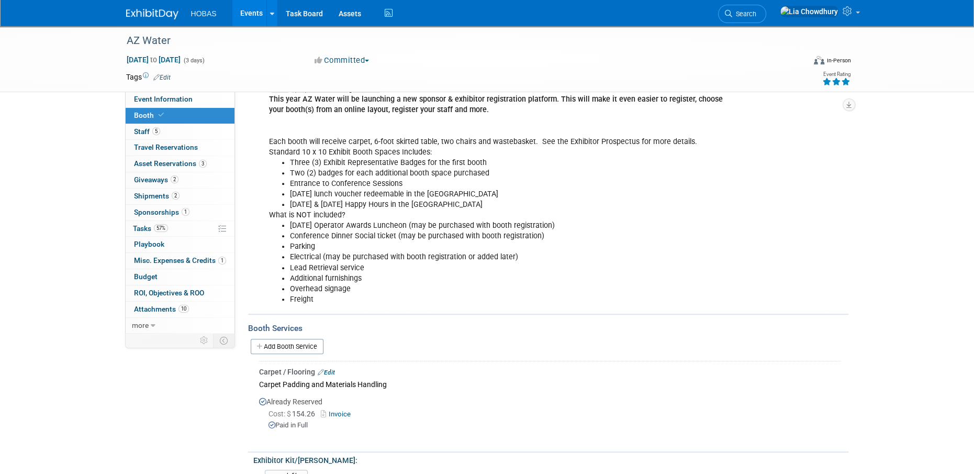
scroll to position [576, 0]
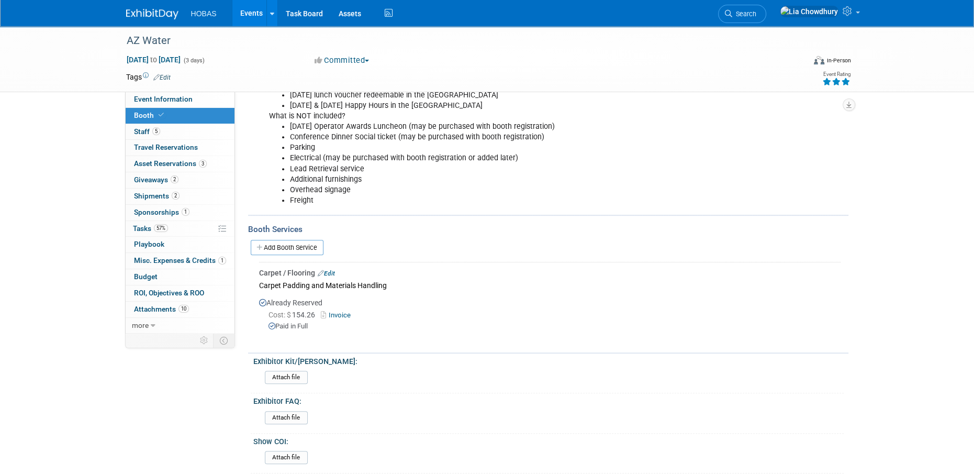
click at [327, 270] on link "Edit" at bounding box center [326, 273] width 17 height 7
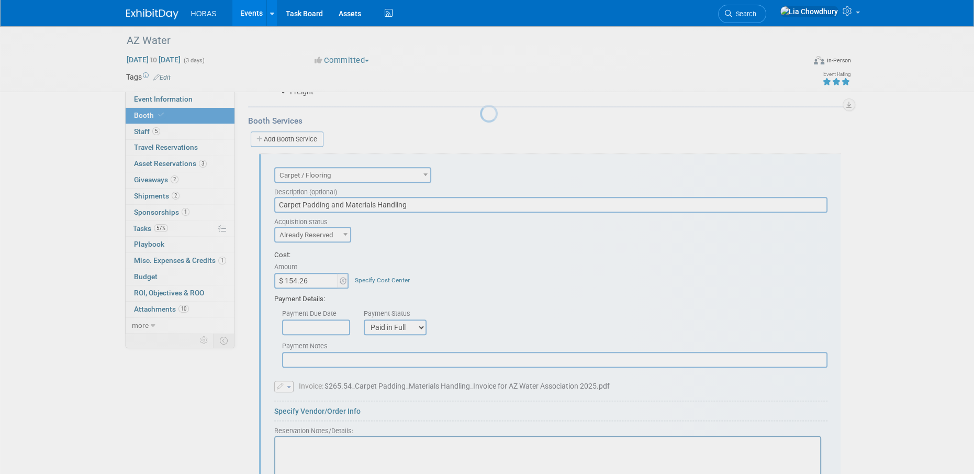
scroll to position [0, 0]
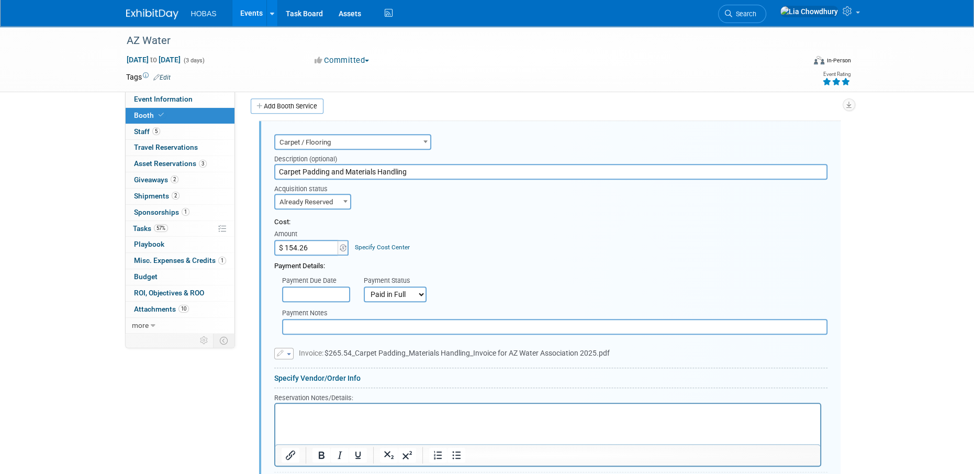
click at [424, 170] on input "Carpet Padding and Materials Handling" at bounding box center [550, 172] width 553 height 16
type input "Carpet Padding and Materials Handling/ Labor"
click at [309, 249] on input "$ 154.26" at bounding box center [306, 248] width 65 height 16
paste input ",279.54"
type input "$ 1,279.54"
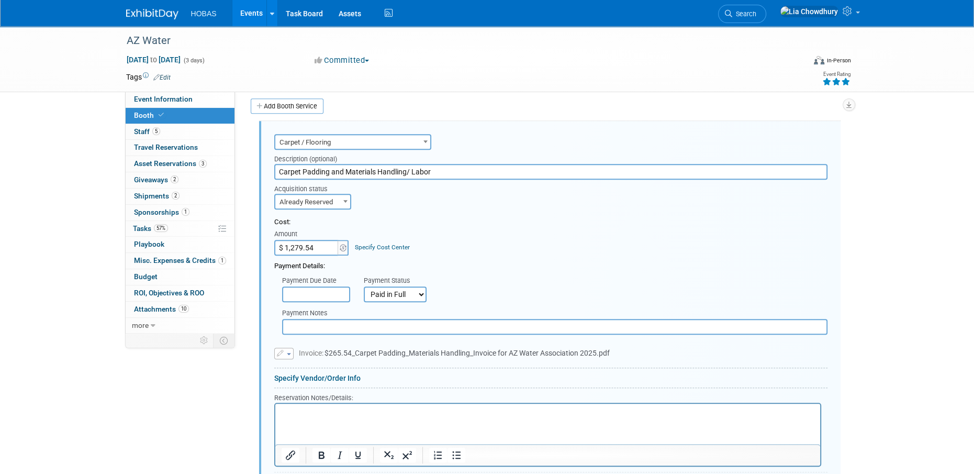
click at [284, 350] on button "button" at bounding box center [283, 354] width 19 height 12
click at [290, 369] on icon at bounding box center [289, 368] width 8 height 7
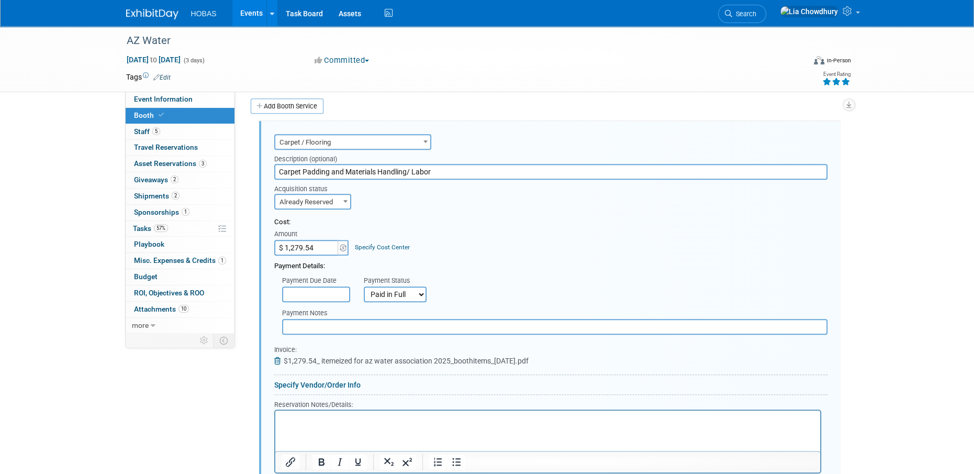
click at [371, 322] on input "text" at bounding box center [554, 327] width 545 height 16
paste input "**********"
type input "**********"
click at [349, 402] on div "Reservation Notes/Details:" at bounding box center [547, 404] width 547 height 10
click at [343, 421] on p "Rich Text Area. Press ALT-0 for help." at bounding box center [547, 419] width 533 height 10
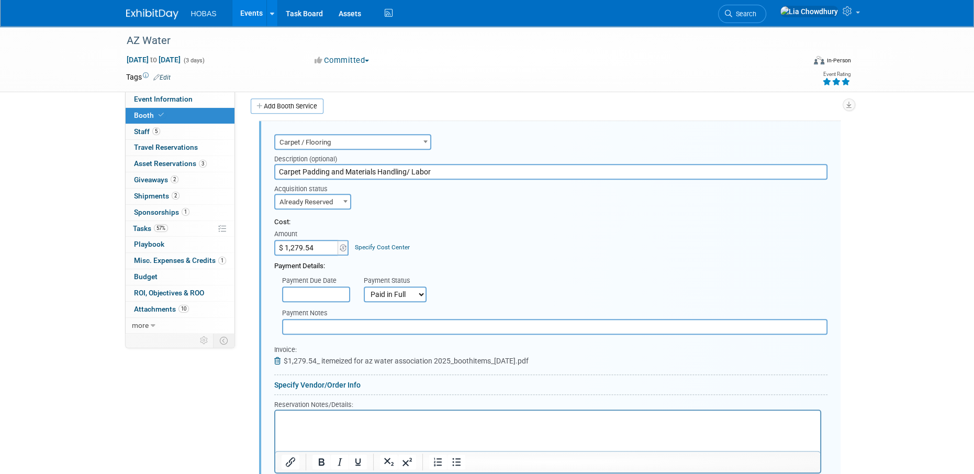
paste body "Rich Text Area. Press ALT-0 for help."
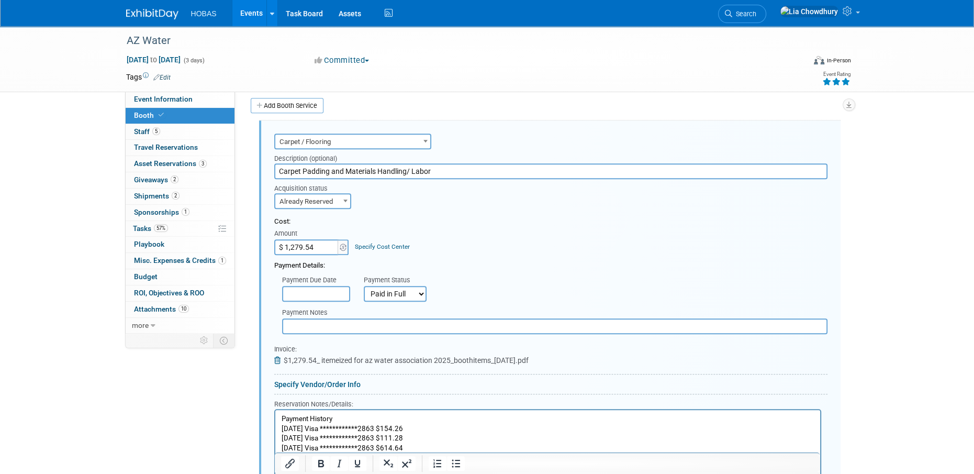
click at [452, 449] on p "**********" at bounding box center [547, 432] width 533 height 39
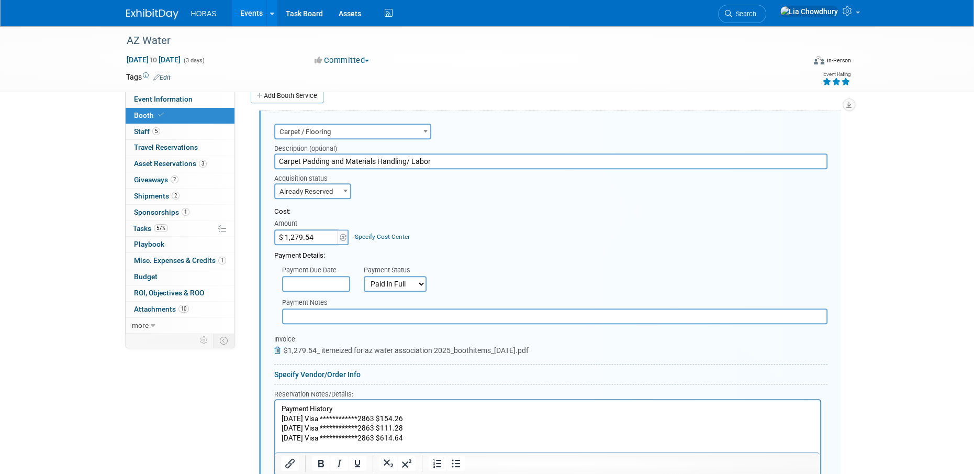
scroll to position [737, 0]
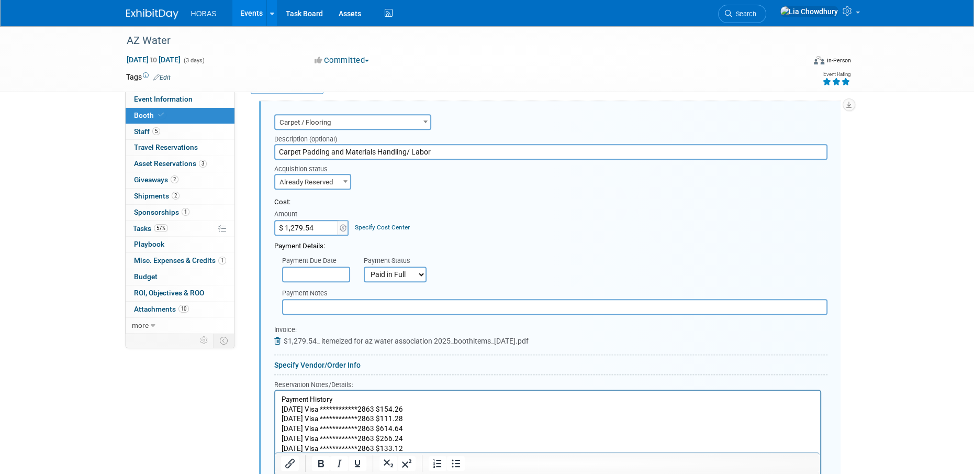
click at [338, 305] on input "text" at bounding box center [554, 307] width 545 height 16
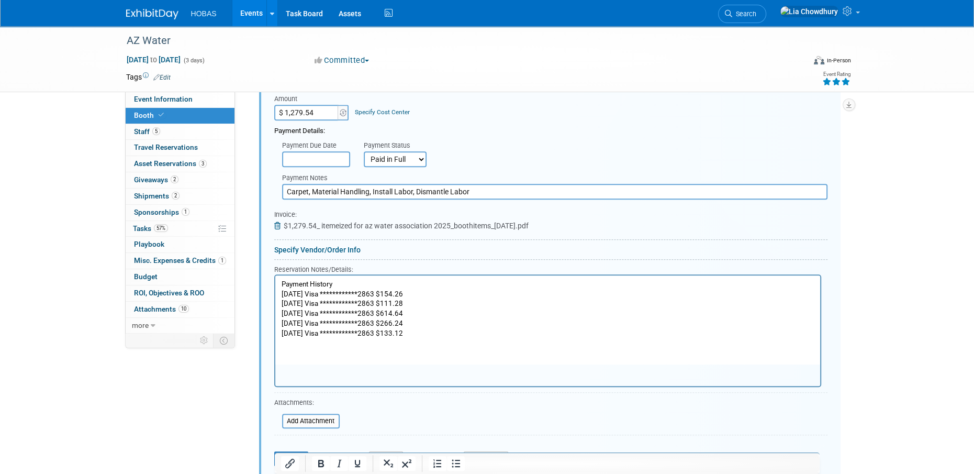
scroll to position [999, 0]
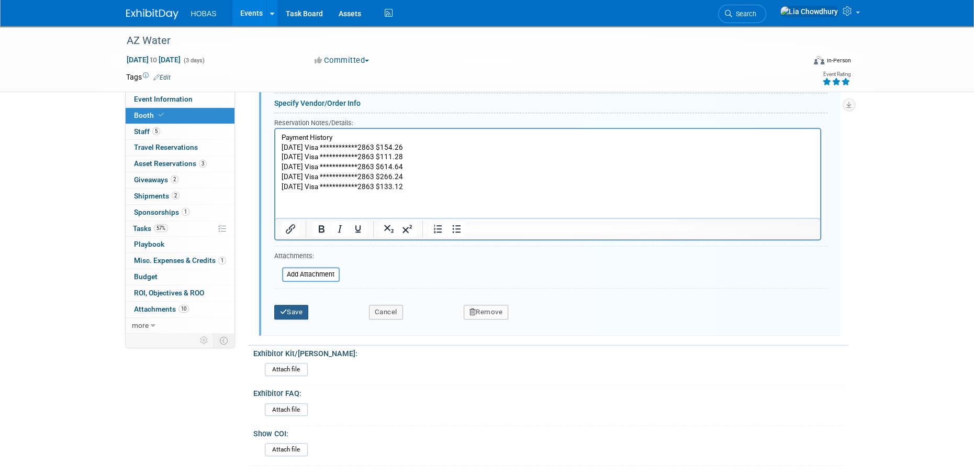
type input "Carpet, Material Handling, Install Labor, Dismantle Labor"
click at [298, 307] on button "Save" at bounding box center [291, 312] width 35 height 15
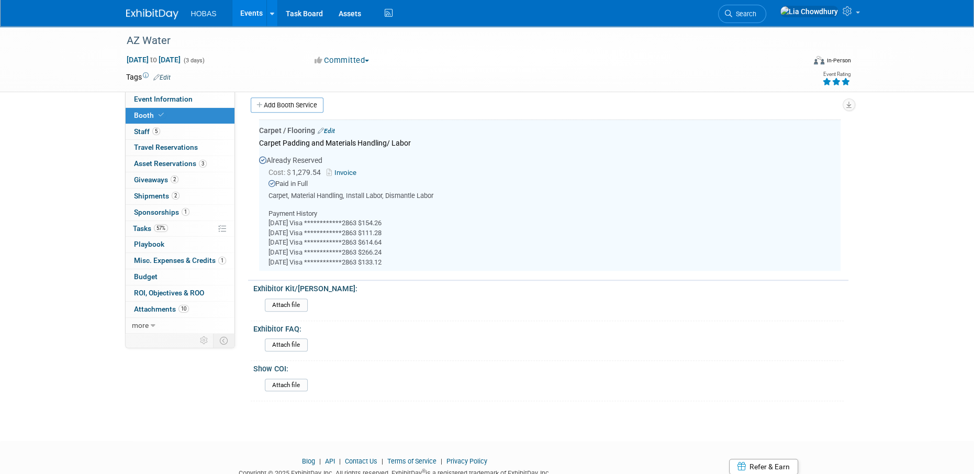
scroll to position [717, 0]
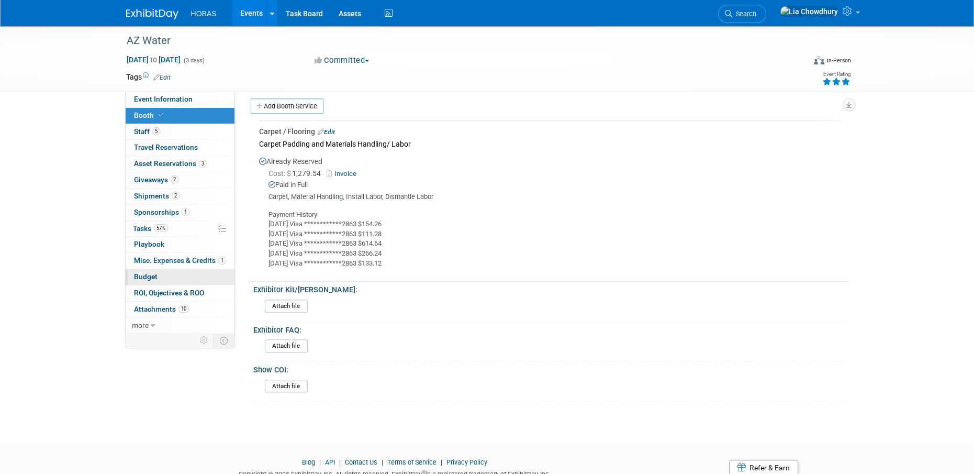
click at [140, 271] on link "Budget" at bounding box center [180, 277] width 109 height 16
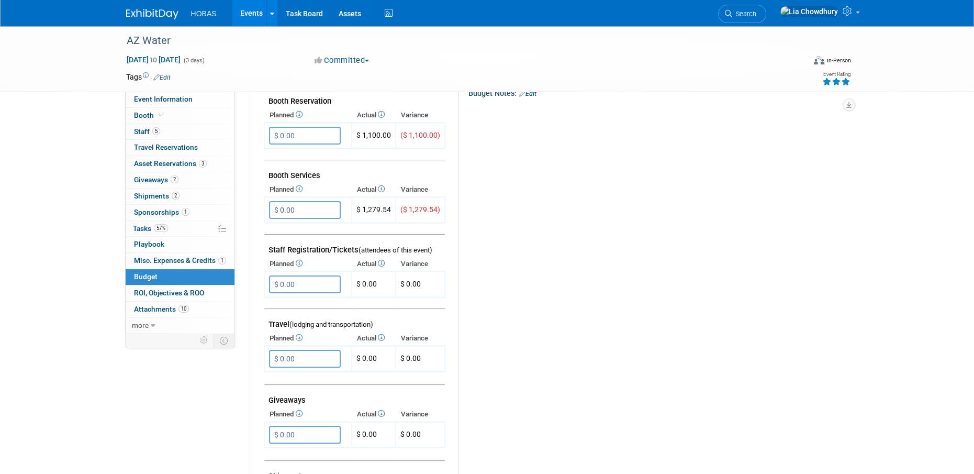
scroll to position [0, 0]
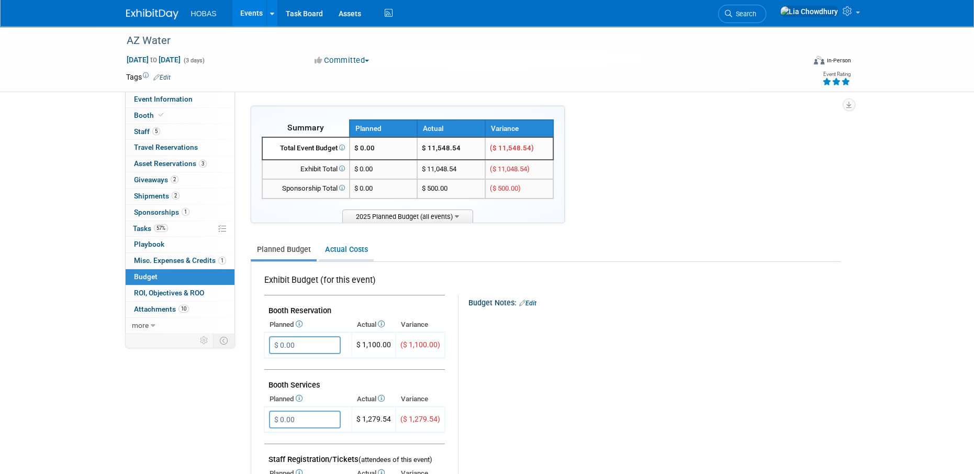
click at [347, 245] on link "Actual Costs" at bounding box center [346, 249] width 55 height 19
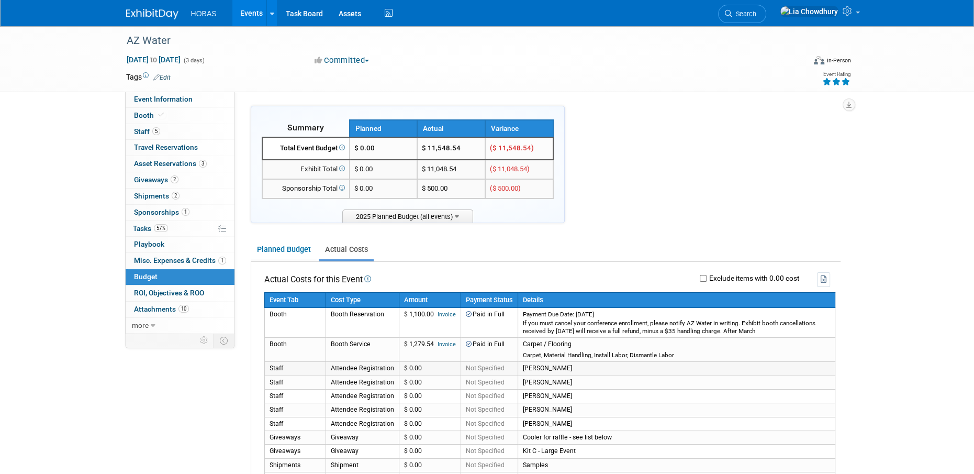
scroll to position [52, 0]
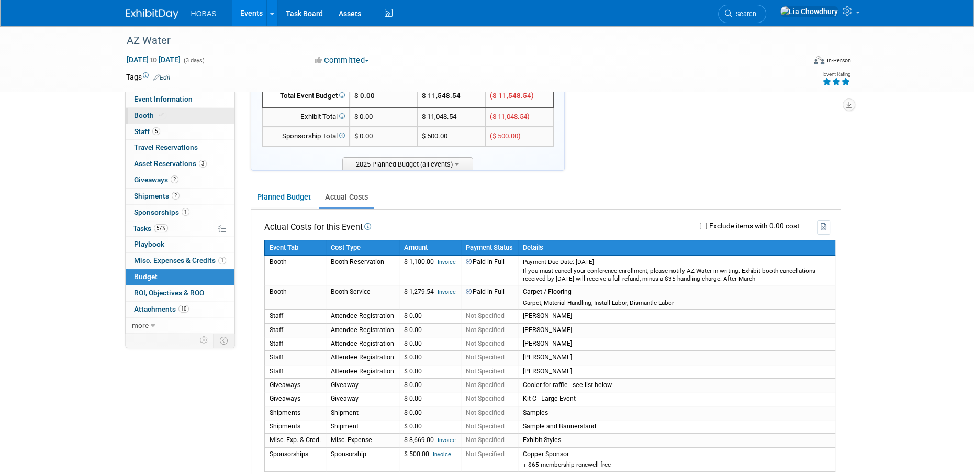
click at [144, 113] on span "Booth" at bounding box center [150, 115] width 32 height 8
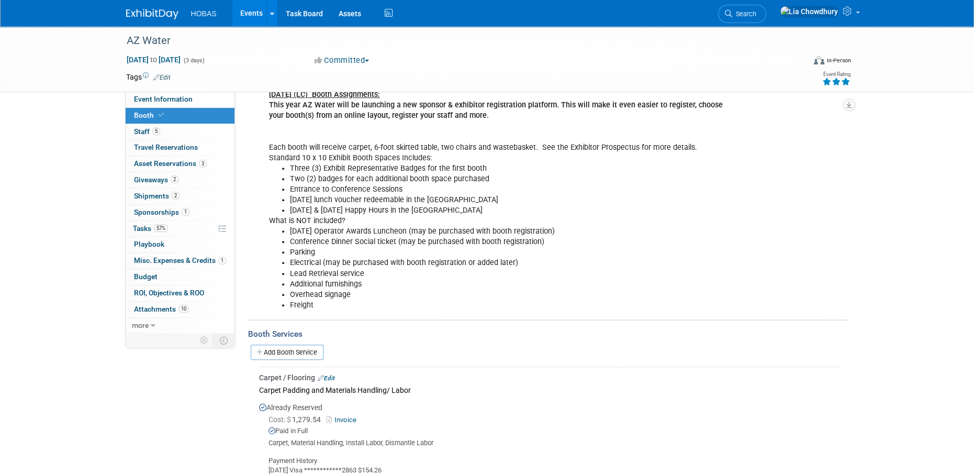
scroll to position [576, 0]
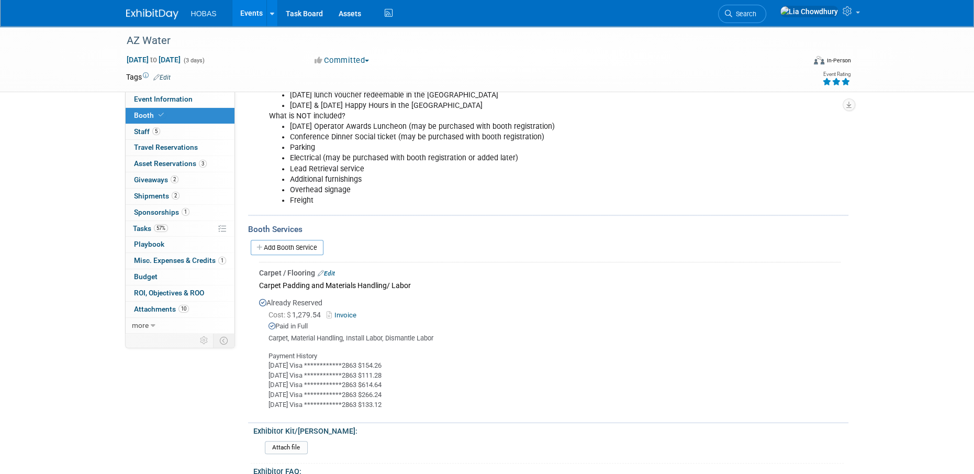
click at [333, 273] on link "Edit" at bounding box center [326, 273] width 17 height 7
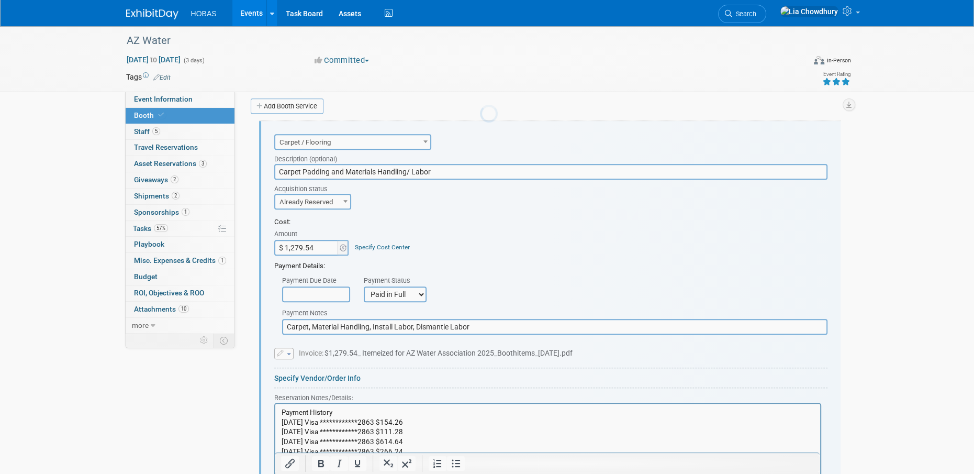
scroll to position [0, 0]
click at [279, 170] on input "Carpet Padding and Materials Handling/ Labor" at bounding box center [550, 172] width 553 height 16
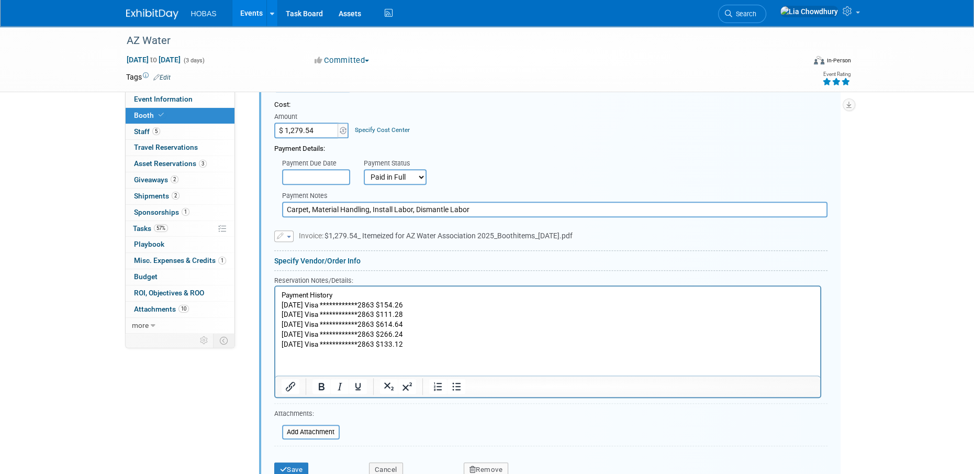
scroll to position [926, 0]
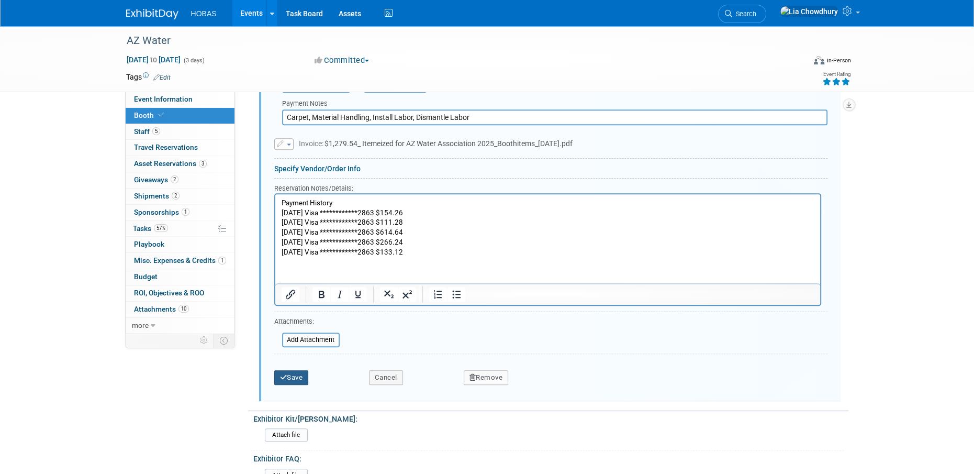
type input "Convention Solutions + Innovation: Carpet Padding and Materials Handling/ Labor"
click at [287, 375] on button "Save" at bounding box center [291, 377] width 35 height 15
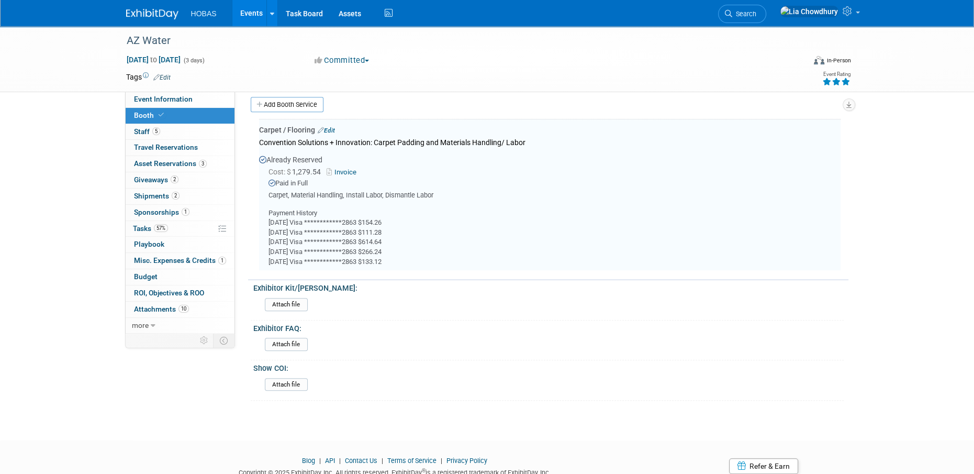
scroll to position [717, 0]
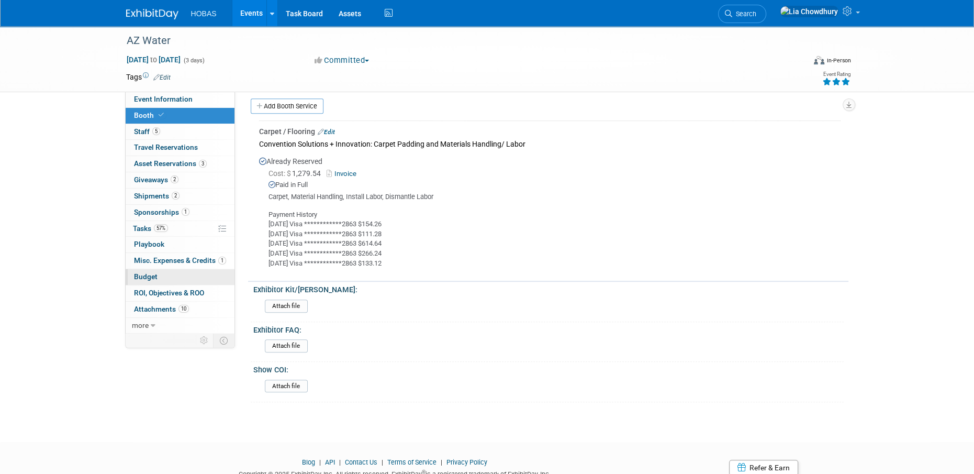
click at [133, 272] on link "Budget" at bounding box center [180, 277] width 109 height 16
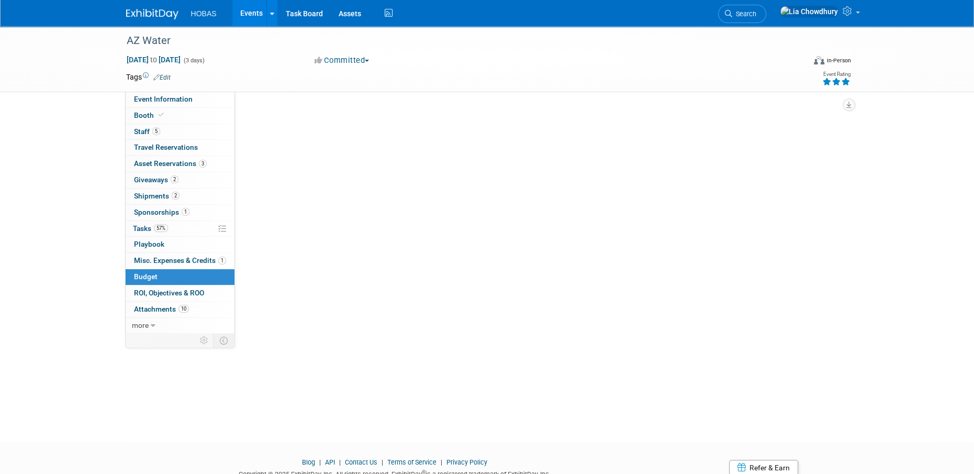
scroll to position [0, 0]
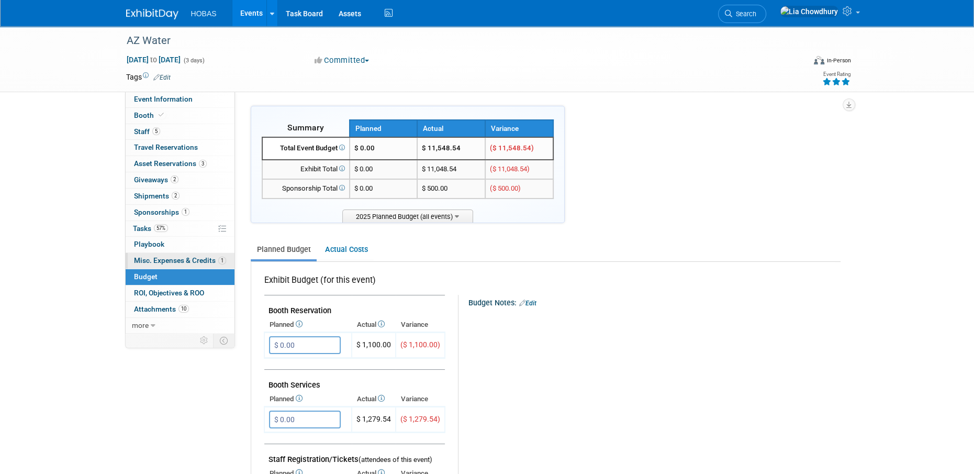
click at [145, 259] on span "Misc. Expenses & Credits 1" at bounding box center [180, 260] width 92 height 8
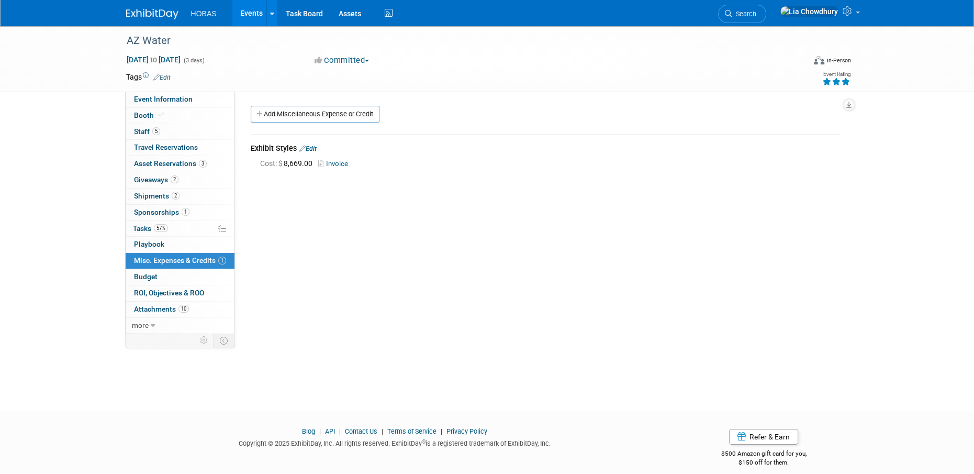
click at [315, 145] on link "Edit" at bounding box center [307, 148] width 17 height 7
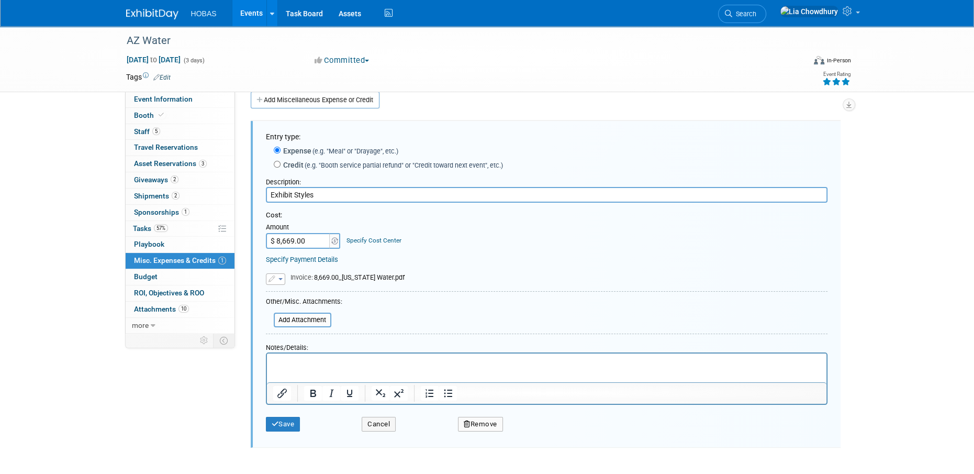
scroll to position [15, 0]
type input "Exhibit Styles/[PERSON_NAME]"
click at [296, 425] on button "Save" at bounding box center [283, 423] width 35 height 15
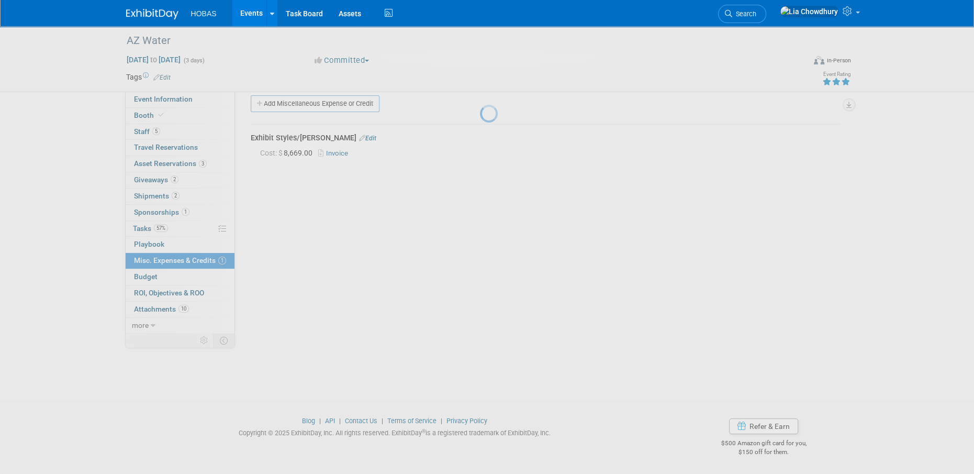
scroll to position [10, 0]
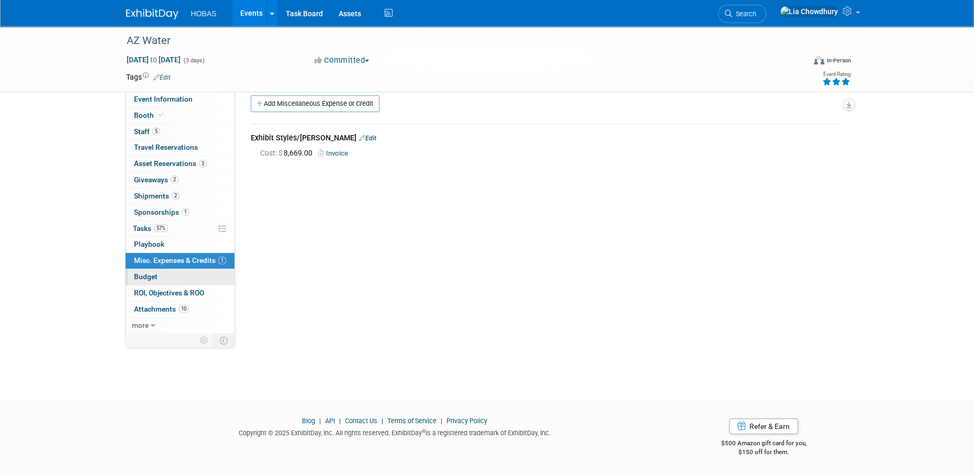
click at [140, 274] on span "Budget" at bounding box center [146, 276] width 24 height 8
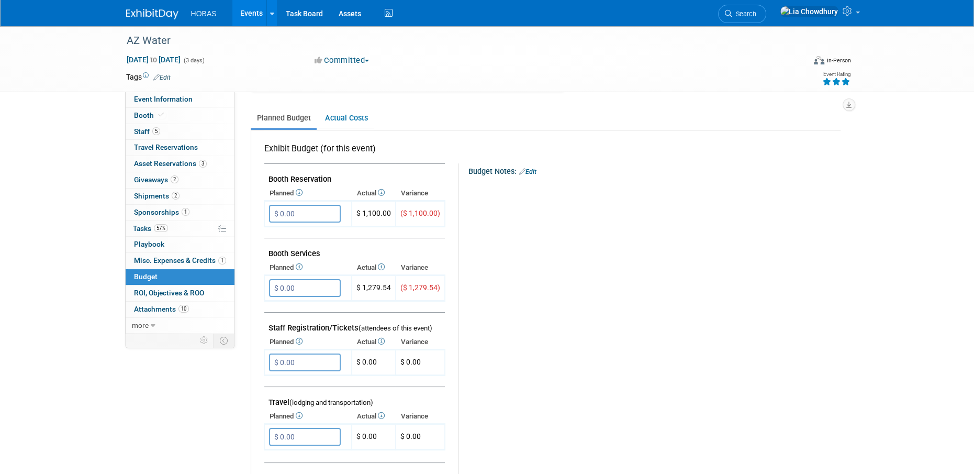
scroll to position [52, 0]
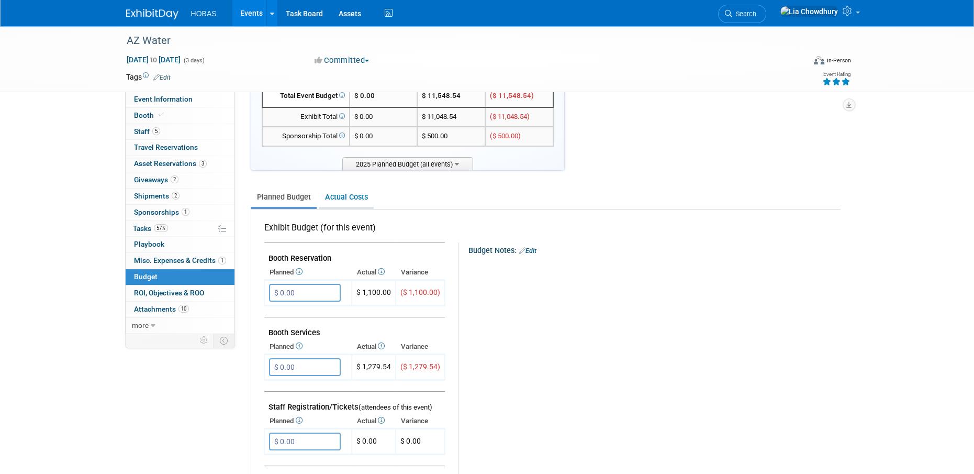
click at [332, 194] on link "Actual Costs" at bounding box center [346, 196] width 55 height 19
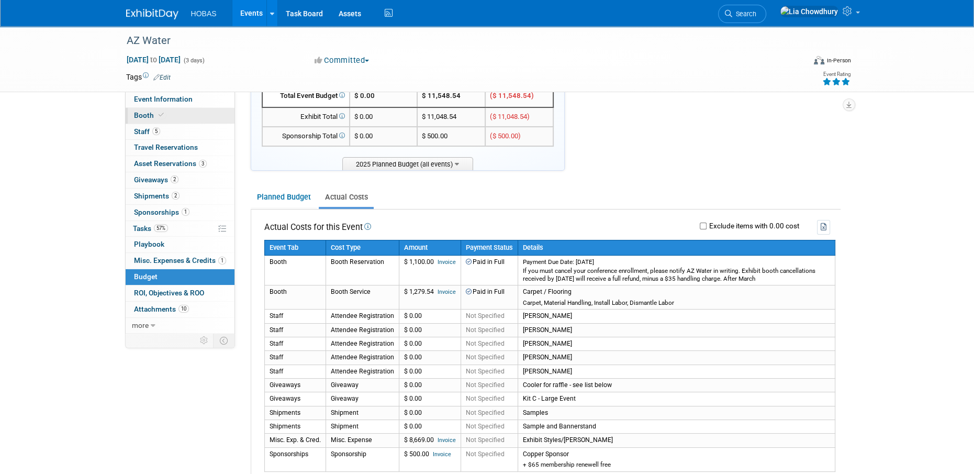
click at [158, 109] on link "Booth" at bounding box center [180, 116] width 109 height 16
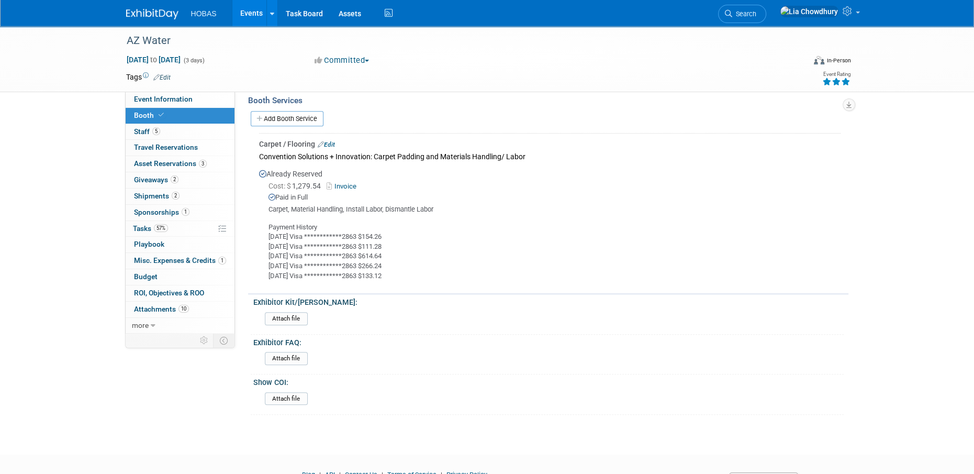
scroll to position [680, 0]
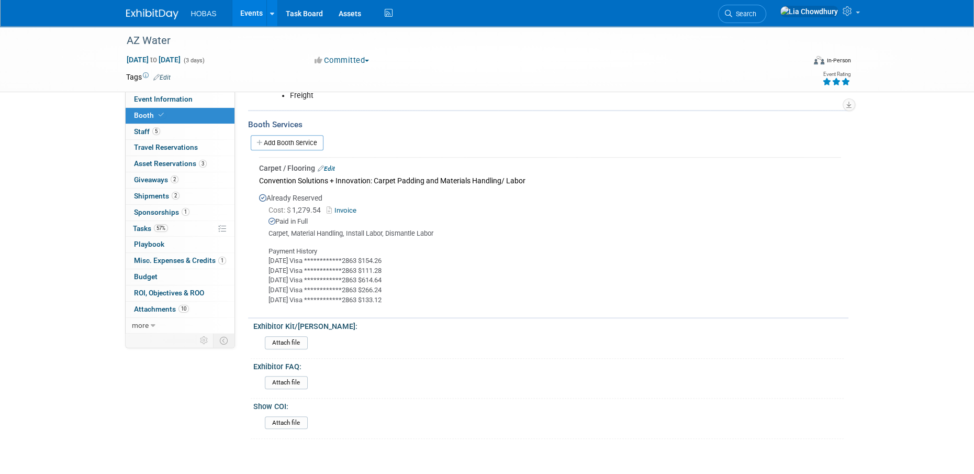
click at [326, 170] on link "Edit" at bounding box center [326, 168] width 17 height 7
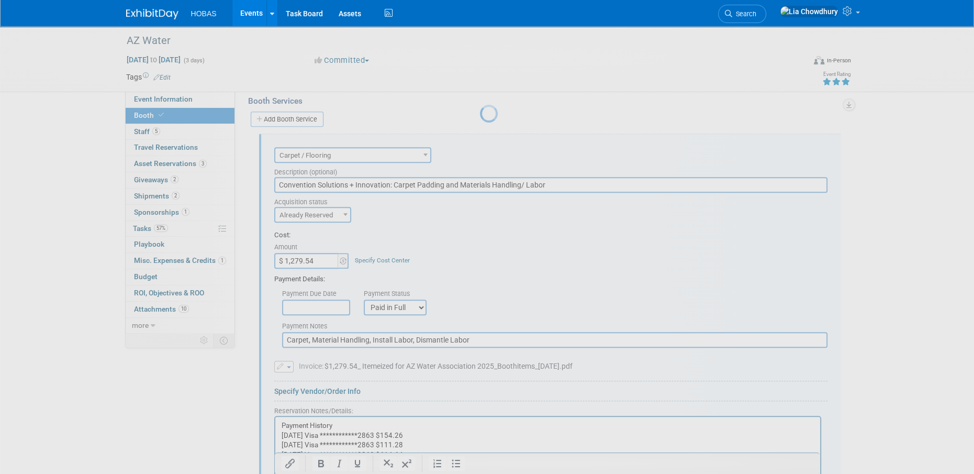
scroll to position [717, 0]
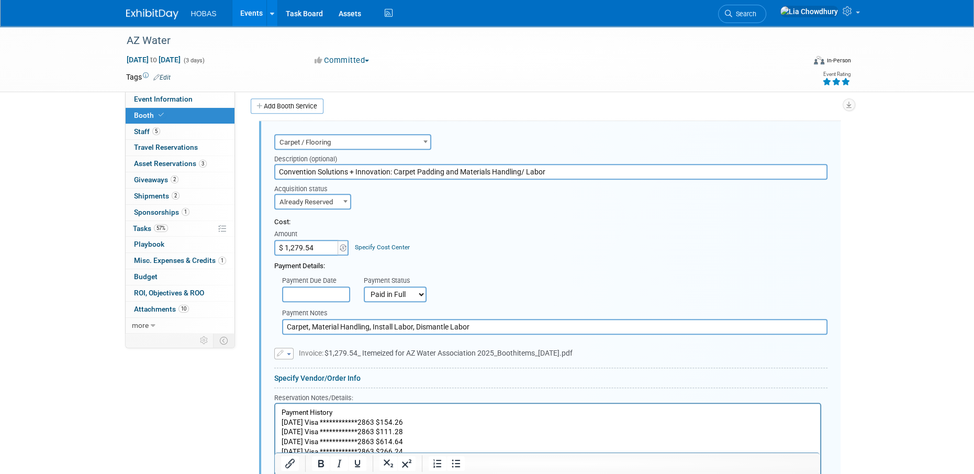
click at [347, 164] on input "Convention Solutions + Innovation: Carpet Padding and Materials Handling/ Labor" at bounding box center [550, 172] width 553 height 16
drag, startPoint x: 583, startPoint y: 166, endPoint x: 124, endPoint y: 157, distance: 458.6
click at [124, 157] on div "Event Information Event Info Booth Booth 5 Staff 5 Staff 0 Travel Reservations …" at bounding box center [487, 16] width 738 height 1414
click at [335, 329] on input "Carpet, Material Handling, Install Labor, Dismantle Labor" at bounding box center [554, 327] width 545 height 16
click at [336, 329] on input "Carpet, Material Handling, Install Labor, Dismantle Labor" at bounding box center [554, 327] width 545 height 16
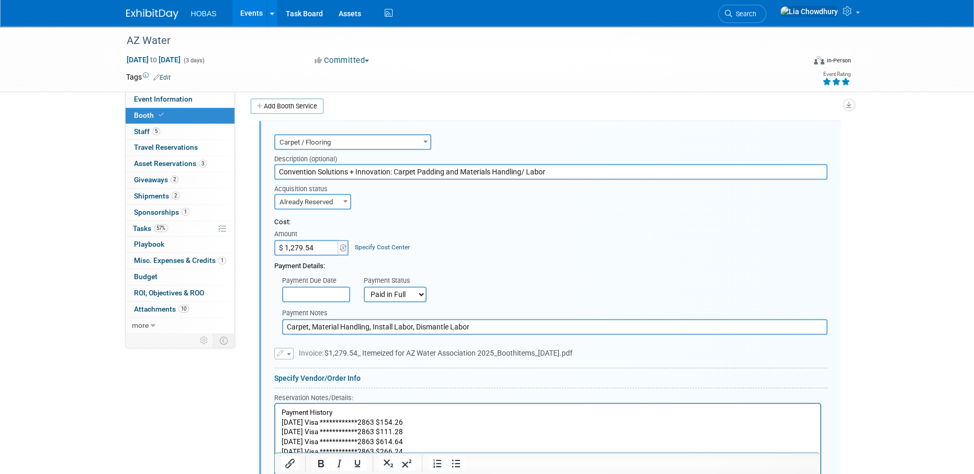
click at [336, 329] on input "Carpet, Material Handling, Install Labor, Dismantle Labor" at bounding box center [554, 327] width 545 height 16
paste input "onvention Solutions + Innovation: Carpet Padding and Materials Handling/"
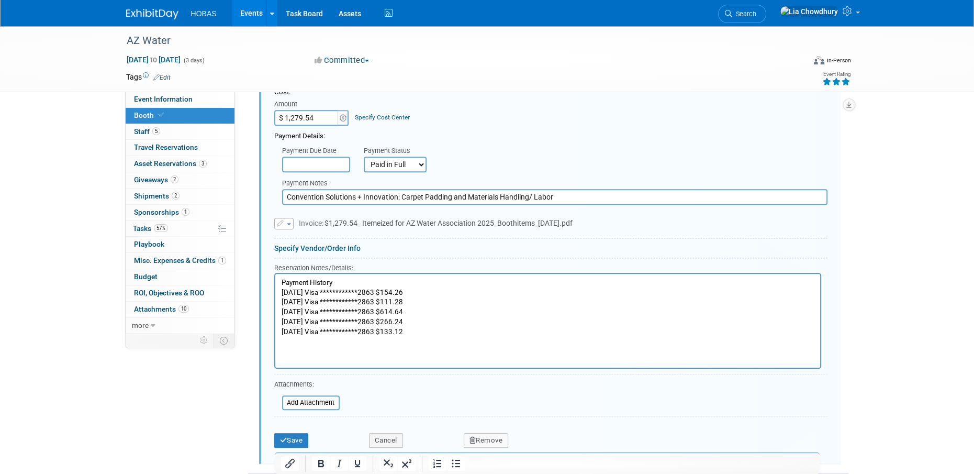
scroll to position [979, 0]
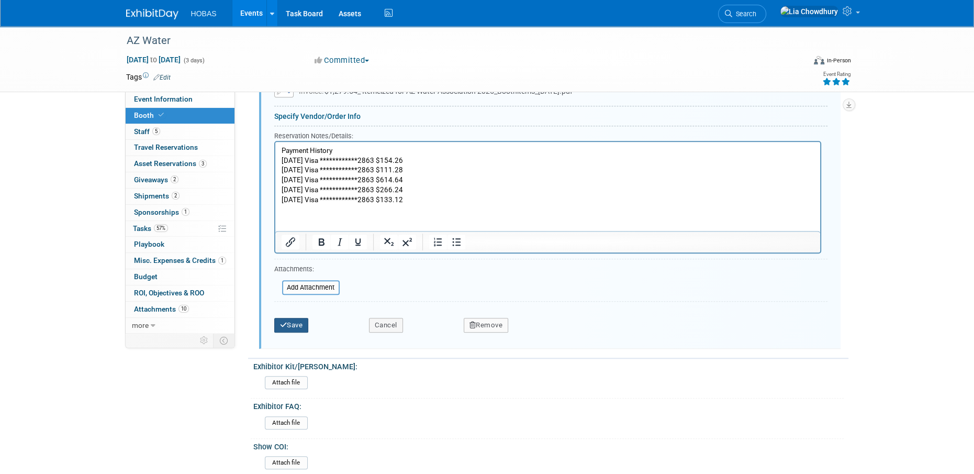
type input "Convention Solutions + Innovation: Carpet Padding and Materials Handling/ Labor"
click at [278, 318] on button "Save" at bounding box center [291, 325] width 35 height 15
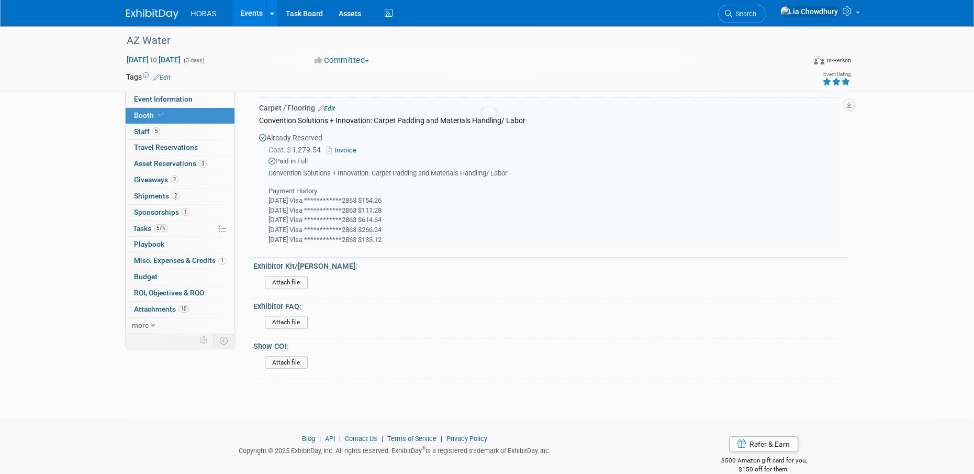
scroll to position [717, 0]
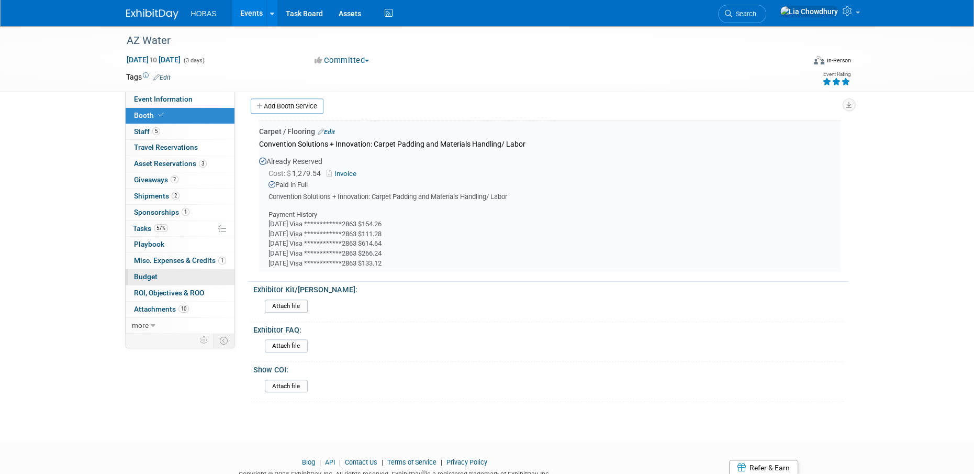
click at [151, 279] on span "Budget" at bounding box center [146, 276] width 24 height 8
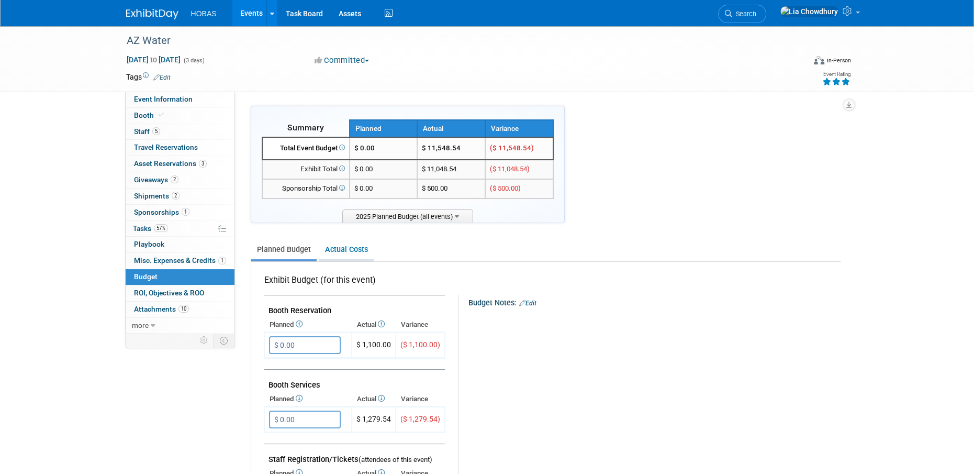
click at [332, 247] on link "Actual Costs" at bounding box center [346, 249] width 55 height 19
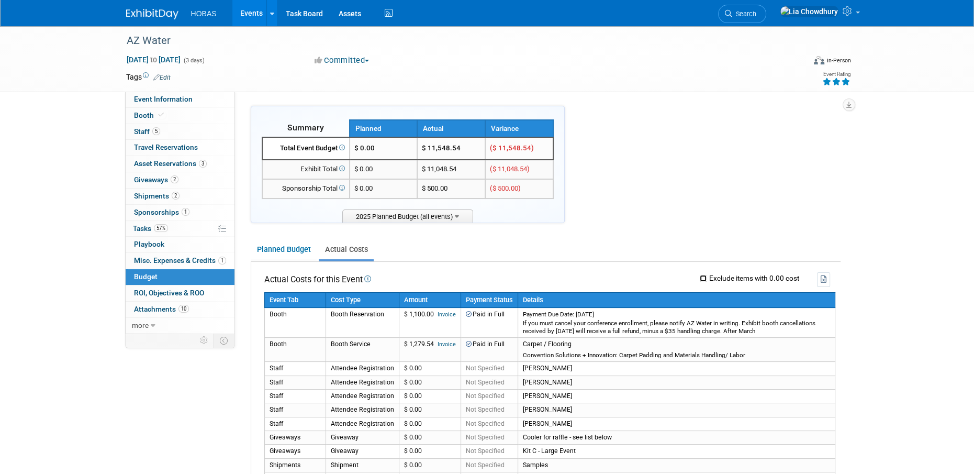
click at [702, 277] on input "Exclude items with 0.00 cost" at bounding box center [703, 278] width 7 height 7
checkbox input "true"
